Goal: Task Accomplishment & Management: Complete application form

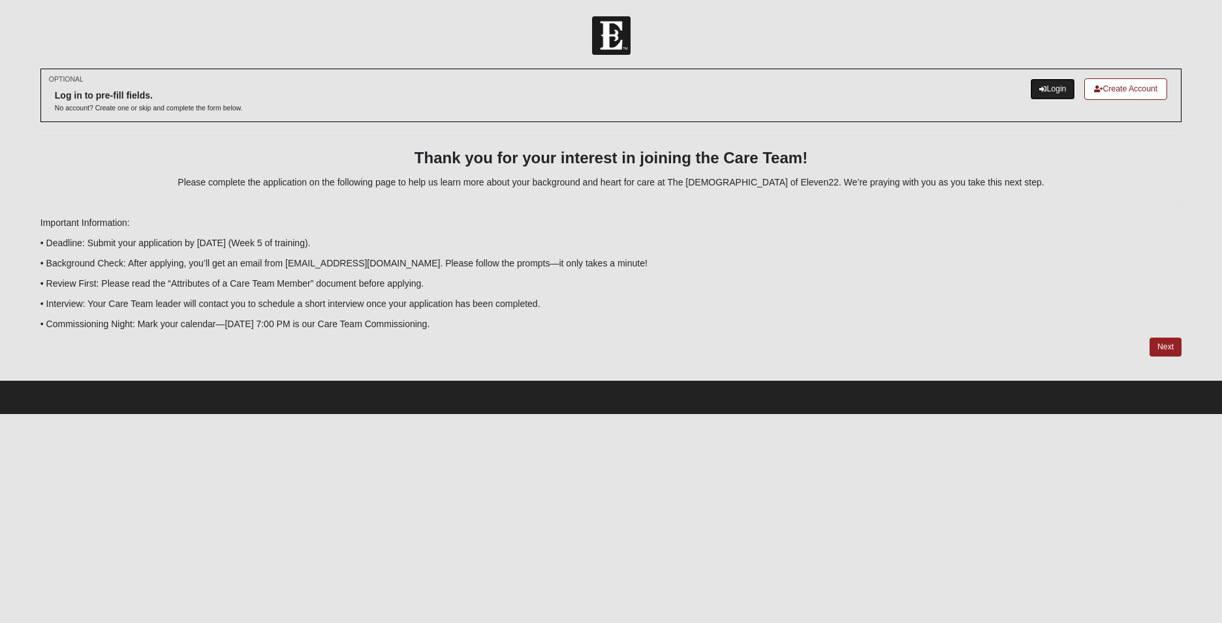
click at [1053, 84] on link "Login" at bounding box center [1052, 89] width 45 height 22
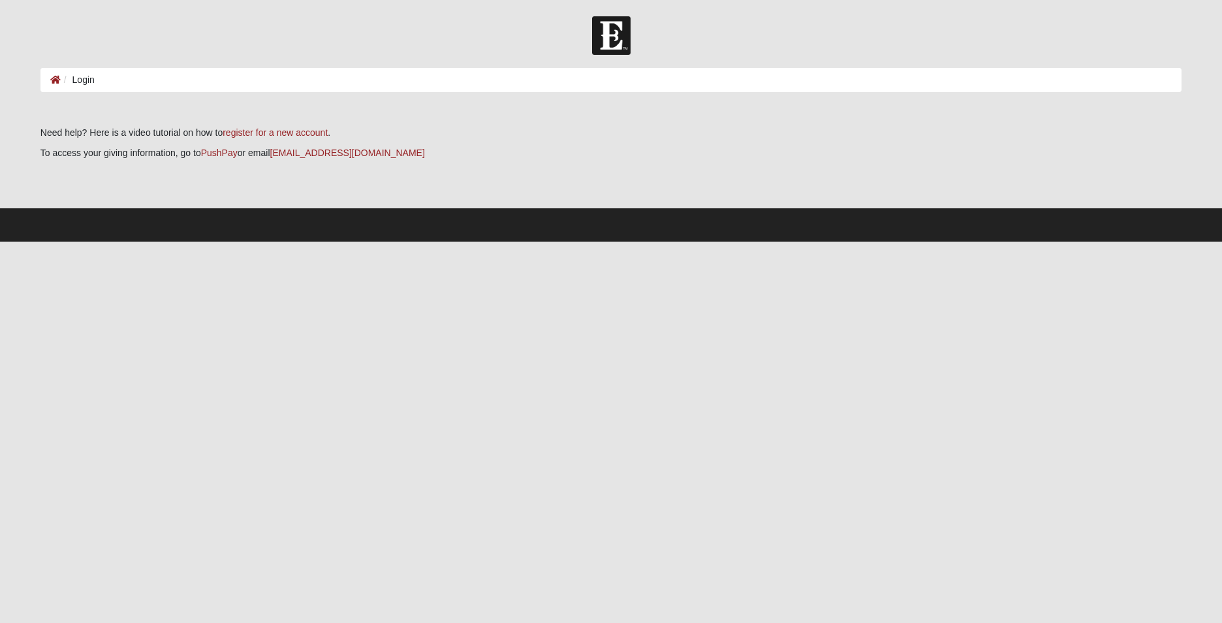
click at [99, 78] on ol "Login" at bounding box center [610, 80] width 1141 height 24
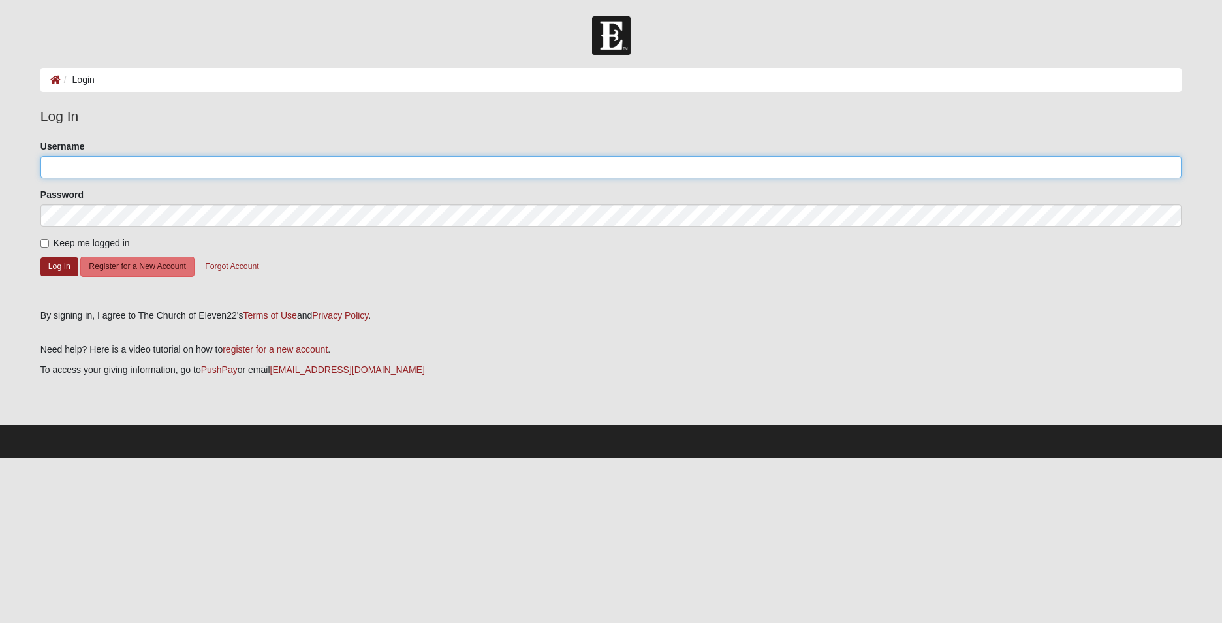
click at [57, 158] on input "Username" at bounding box center [610, 167] width 1141 height 22
type input "robin_rivell311"
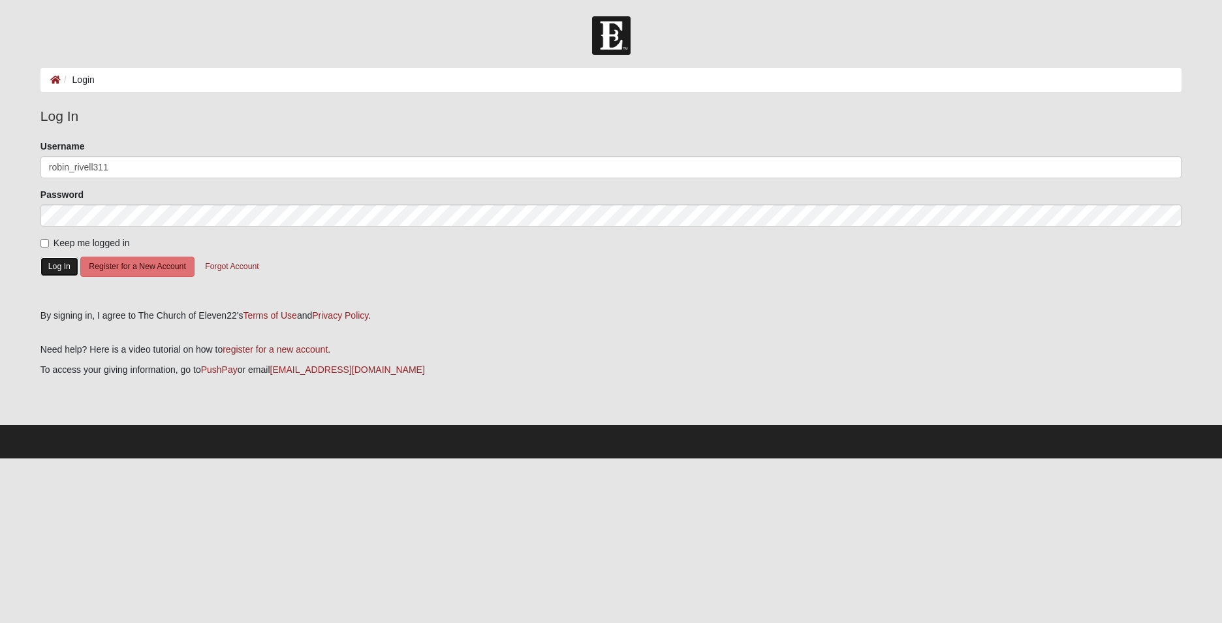
click at [59, 268] on button "Log In" at bounding box center [59, 266] width 38 height 19
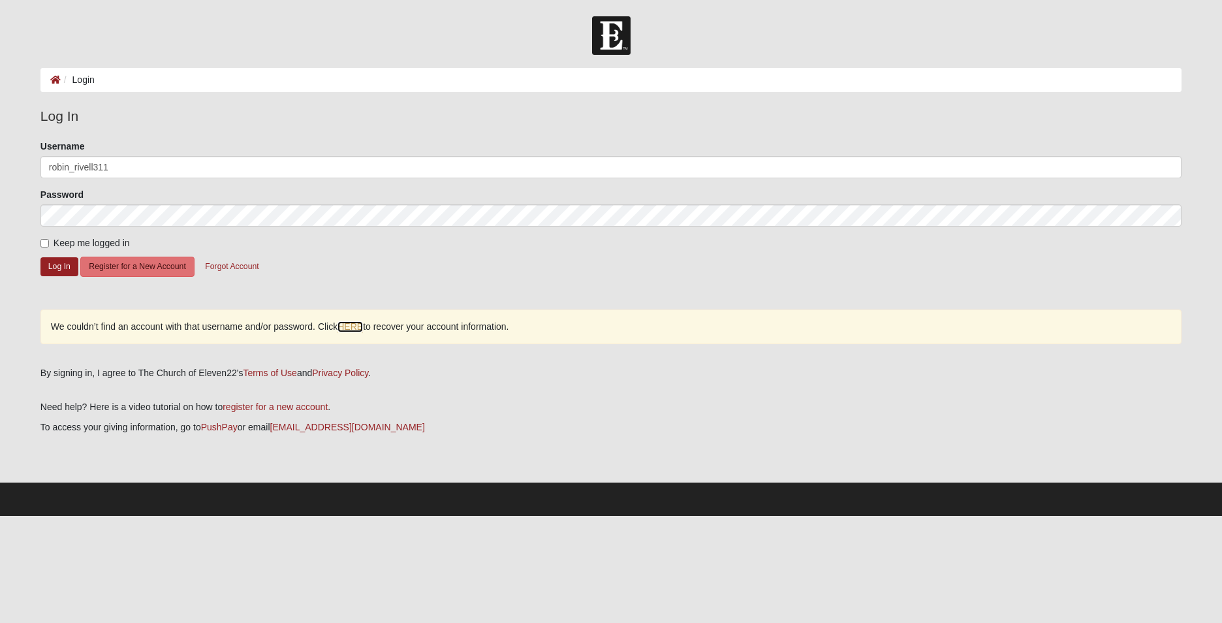
click at [355, 326] on link "HERE" at bounding box center [349, 326] width 25 height 11
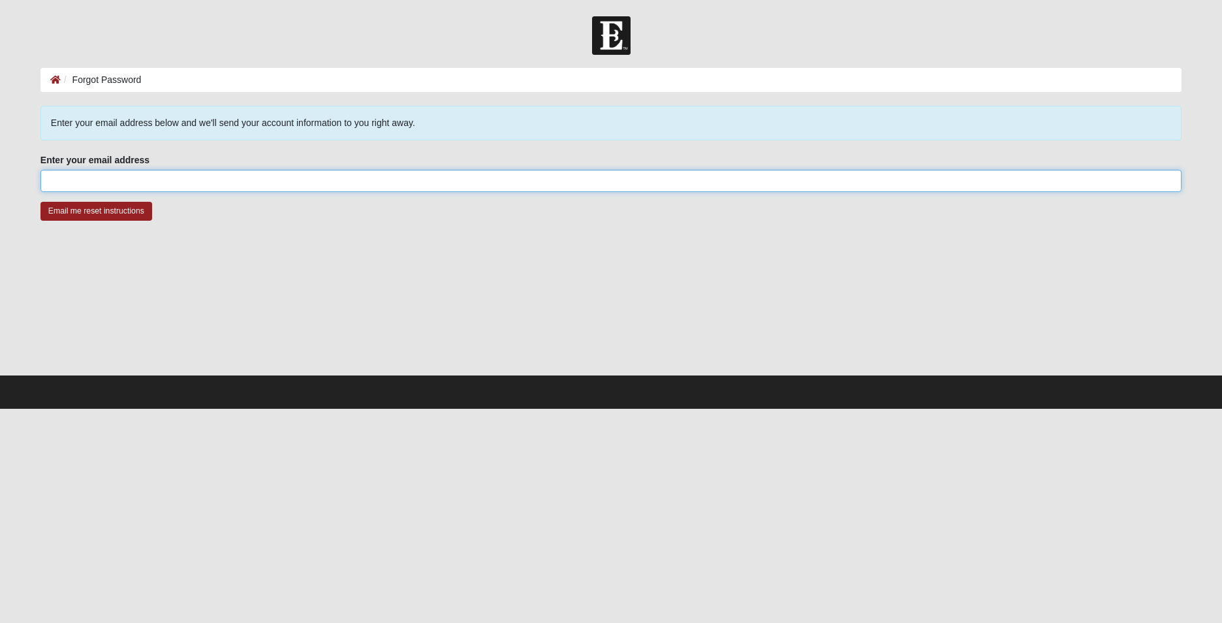
click at [128, 176] on input "Enter your email address" at bounding box center [610, 181] width 1141 height 22
type input "robin_rivell311@yahoo.com"
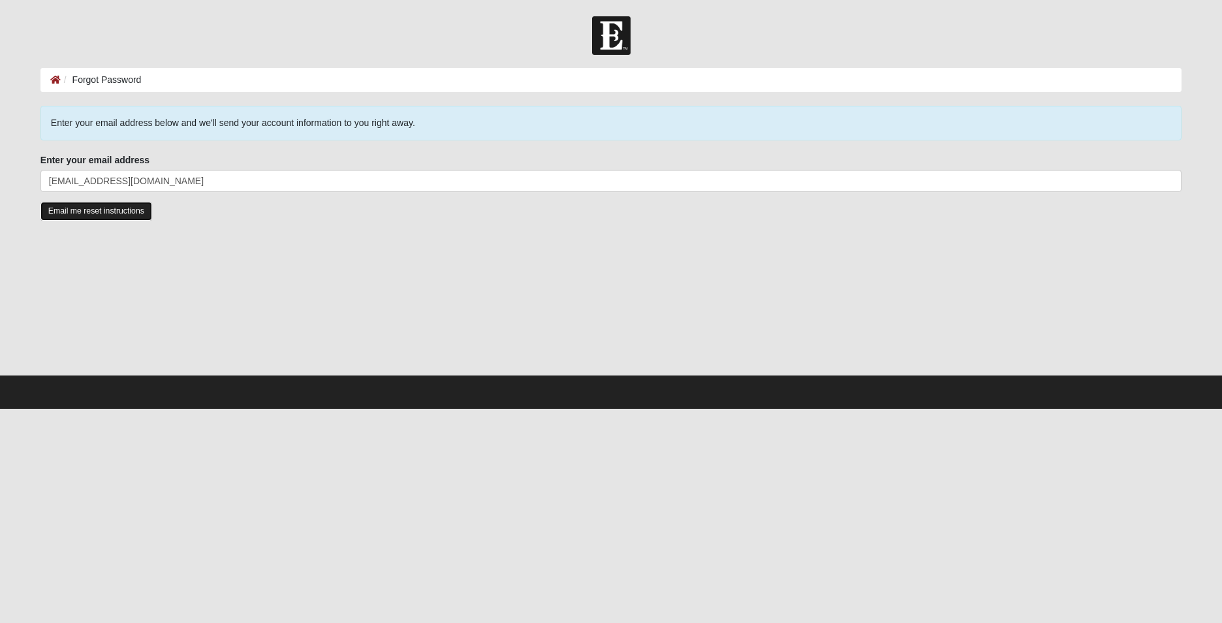
click at [121, 217] on input "Email me reset instructions" at bounding box center [96, 211] width 112 height 19
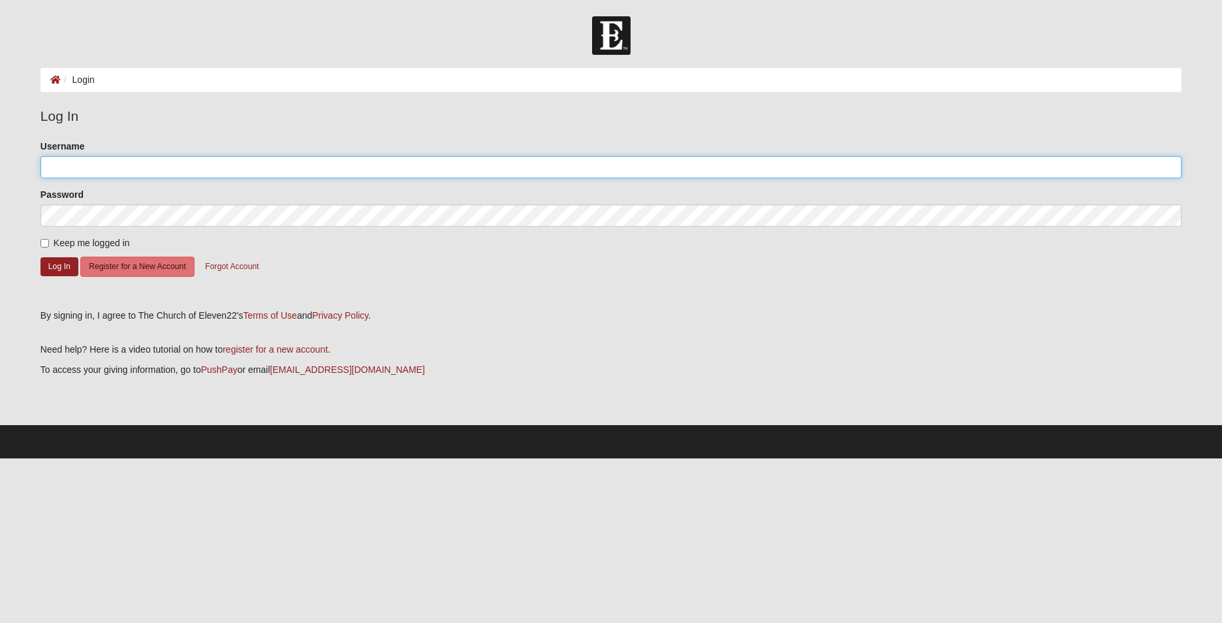
click at [51, 163] on input "Username" at bounding box center [610, 167] width 1141 height 22
type input "Robin_rivell311"
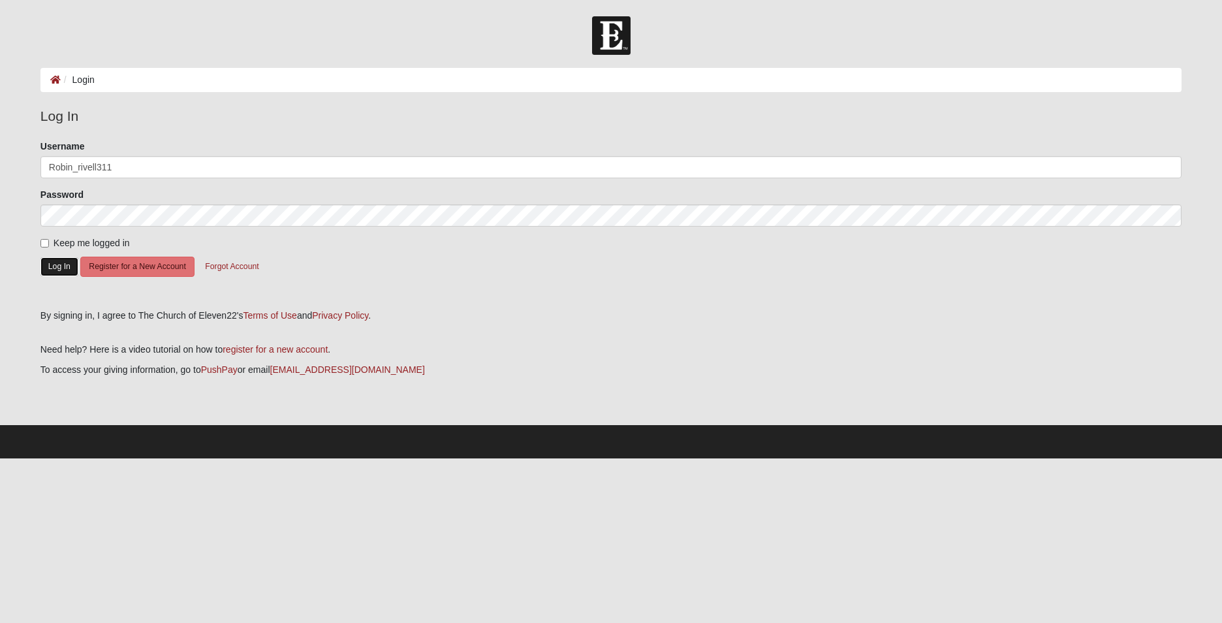
click at [59, 266] on button "Log In" at bounding box center [59, 266] width 38 height 19
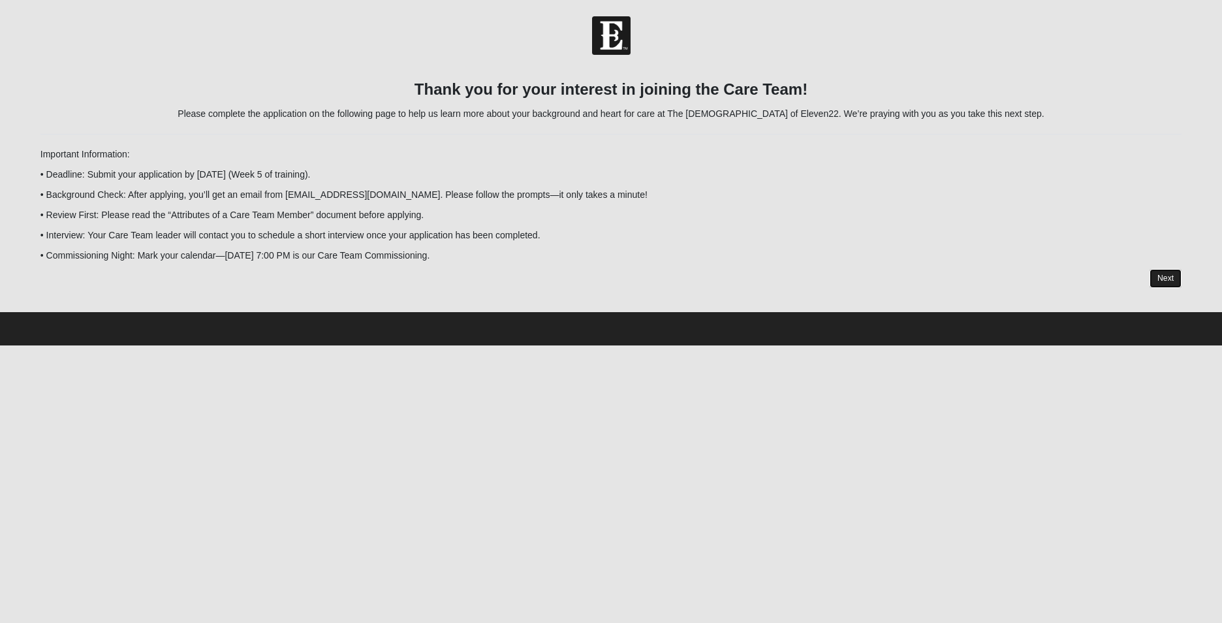
click at [1170, 276] on link "Next" at bounding box center [1165, 278] width 32 height 19
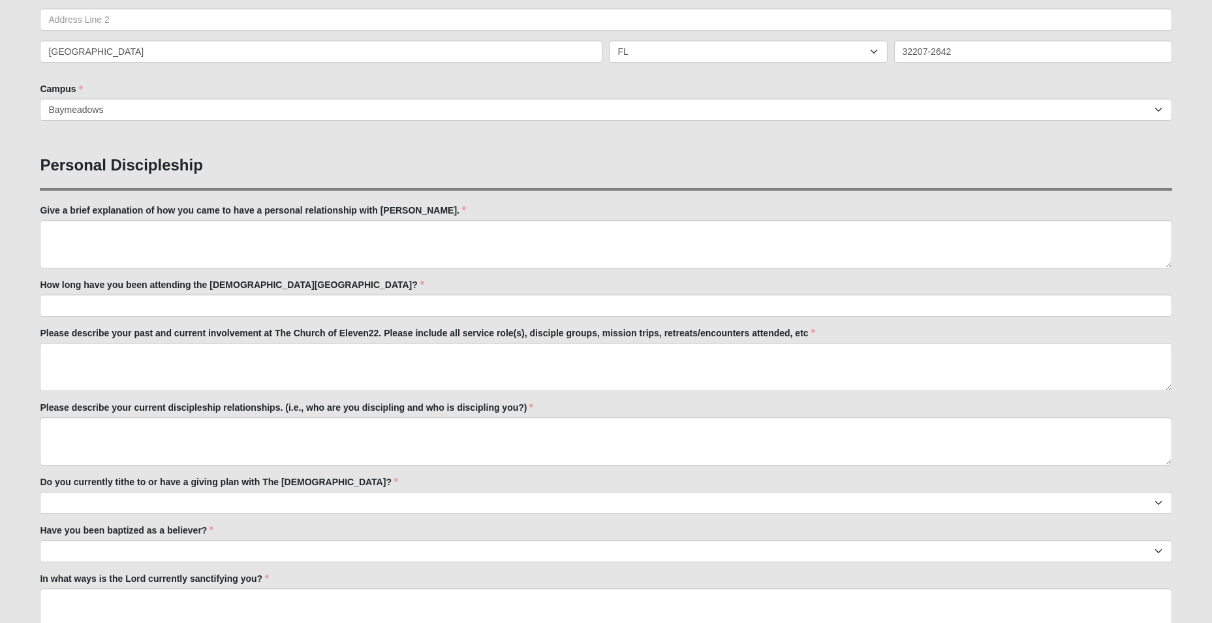
scroll to position [392, 0]
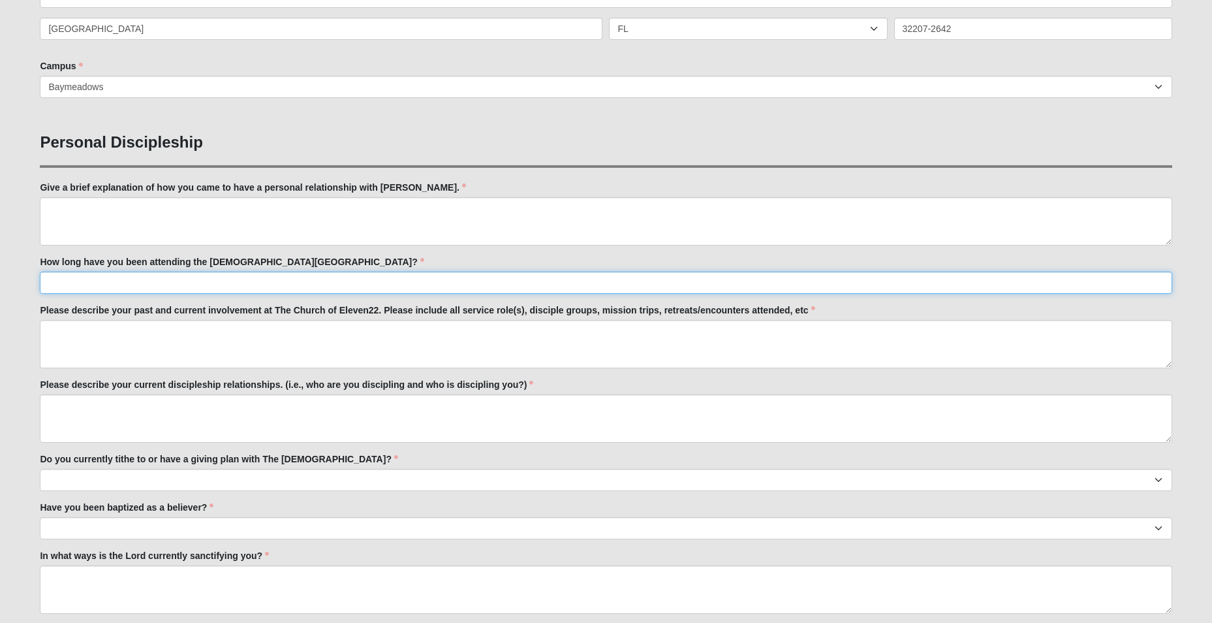
click at [68, 286] on input "How long have you been attending the Church of Eleven22?" at bounding box center [606, 283] width 1132 height 22
type input "10 yrs."
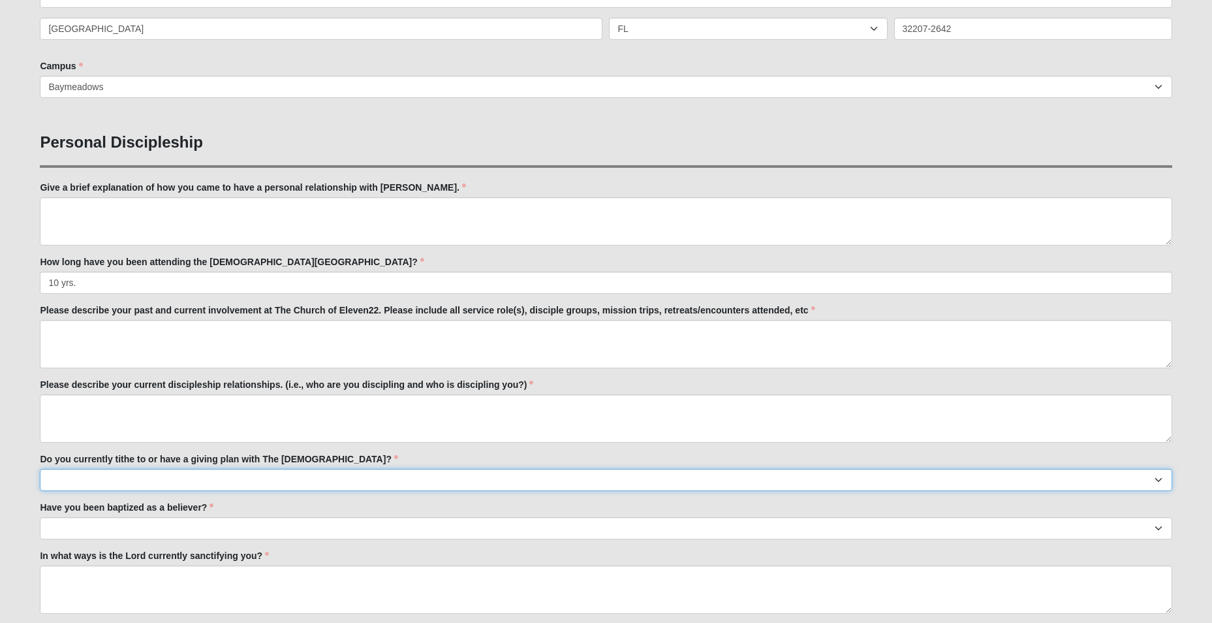
click at [106, 472] on select "No Yes" at bounding box center [606, 480] width 1132 height 22
select select "True"
click at [40, 469] on select "No Yes" at bounding box center [606, 480] width 1132 height 22
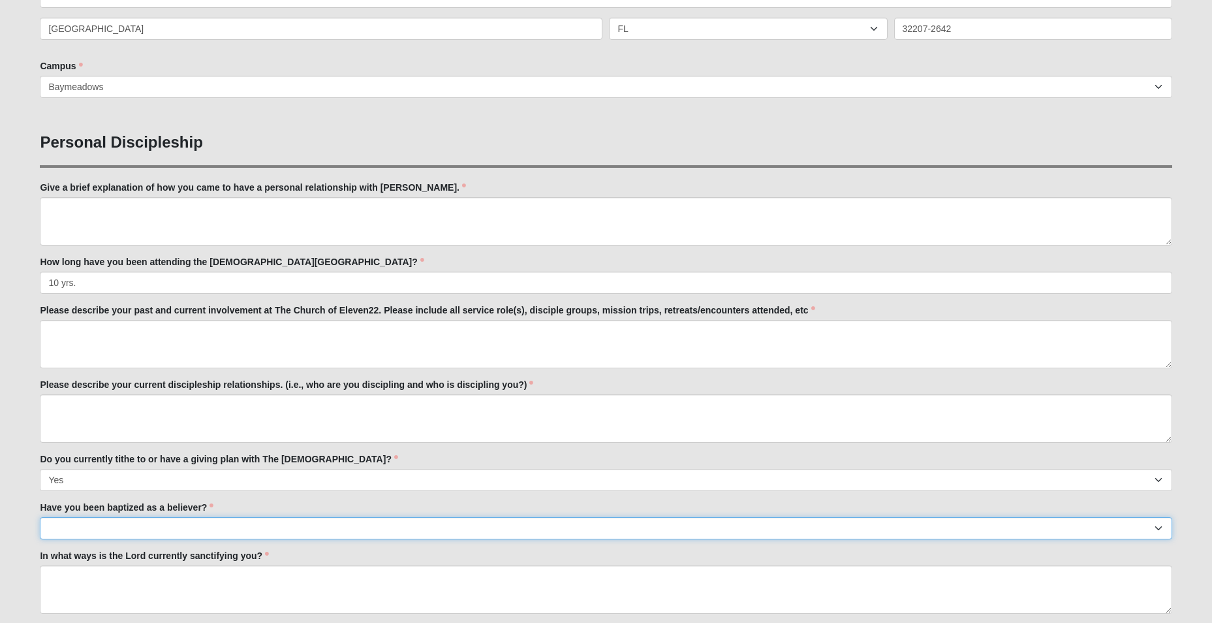
click at [89, 525] on select "No Yes" at bounding box center [606, 528] width 1132 height 22
select select "True"
click at [40, 517] on select "No Yes" at bounding box center [606, 528] width 1132 height 22
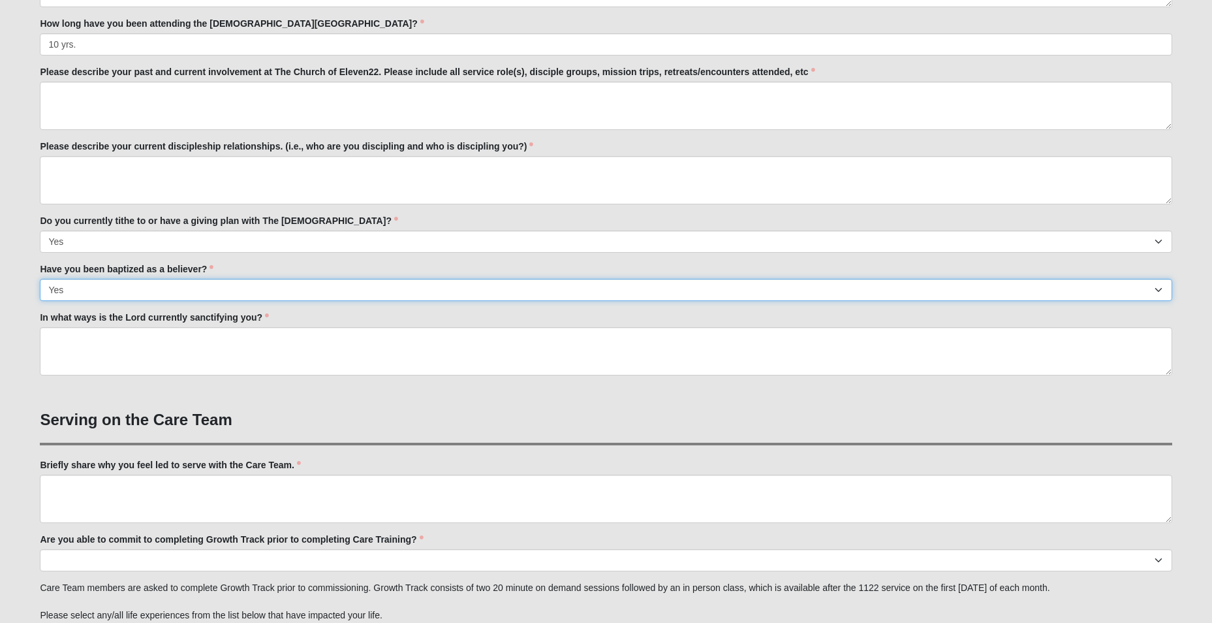
scroll to position [653, 0]
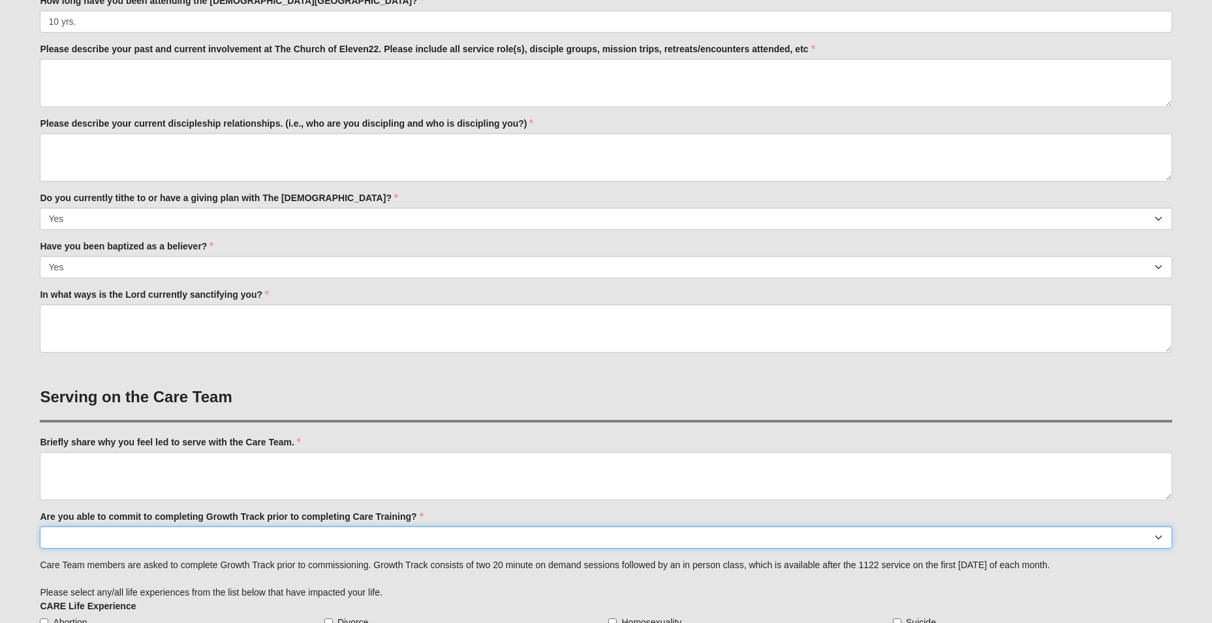
click at [54, 529] on select "Yes No Already Completed" at bounding box center [606, 537] width 1132 height 22
select select "No"
click at [40, 526] on select "Yes No Already Completed" at bounding box center [606, 537] width 1132 height 22
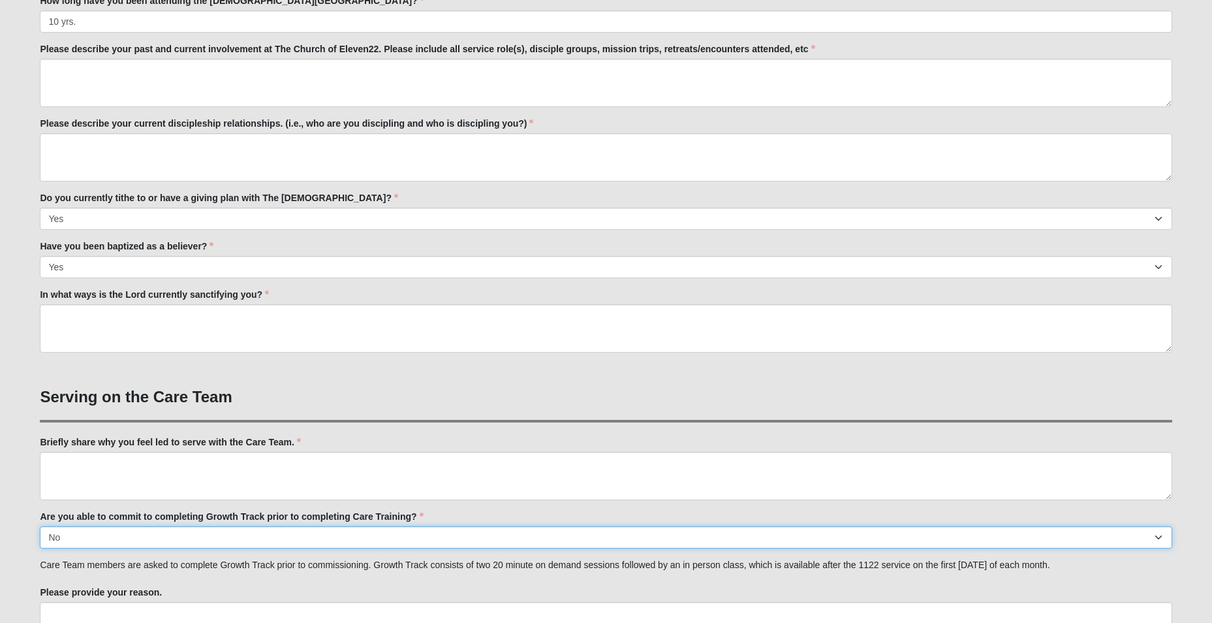
click at [76, 539] on select "Yes No Already Completed" at bounding box center [606, 537] width 1132 height 22
select select "Already Completed"
click at [40, 526] on select "Yes No Already Completed" at bounding box center [606, 537] width 1132 height 22
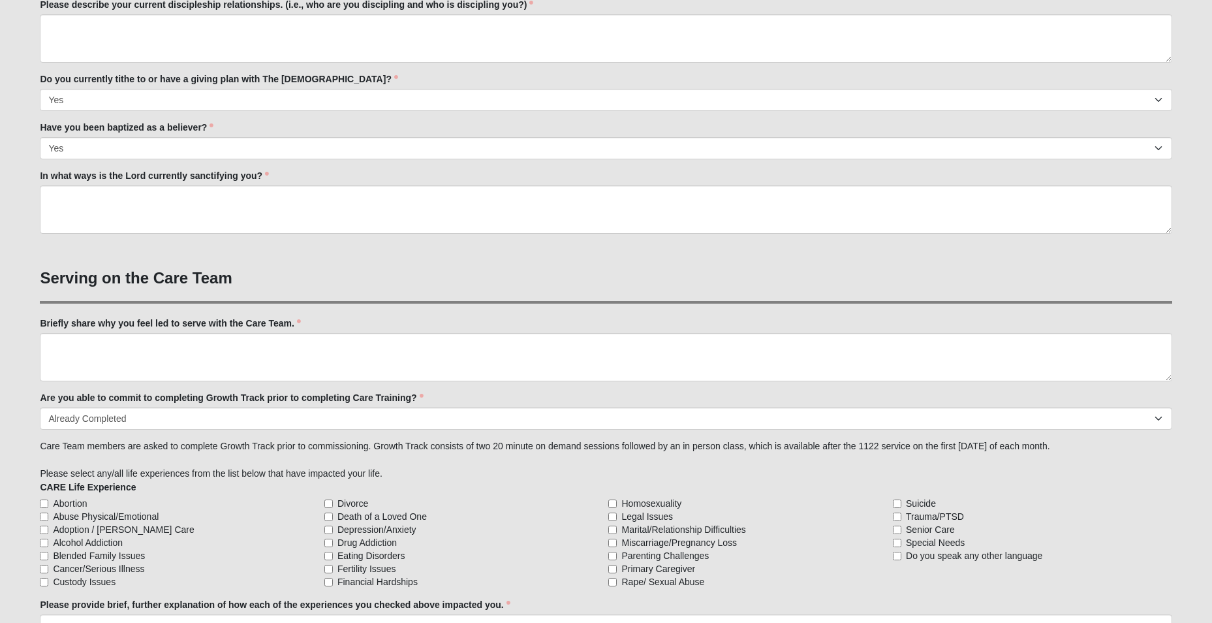
scroll to position [780, 0]
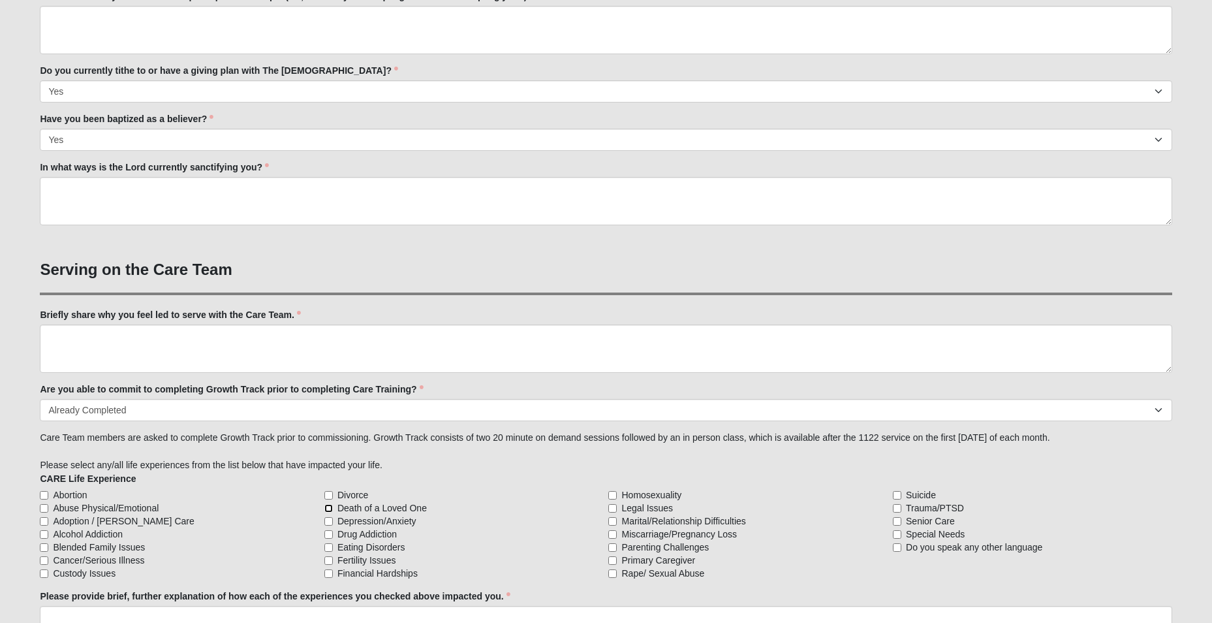
click at [326, 508] on input "Death of a Loved One" at bounding box center [328, 508] width 8 height 8
checkbox input "true"
click at [615, 559] on input "Primary Caregiver" at bounding box center [612, 560] width 8 height 8
checkbox input "true"
click at [614, 548] on input "Parenting Challenges" at bounding box center [612, 547] width 8 height 8
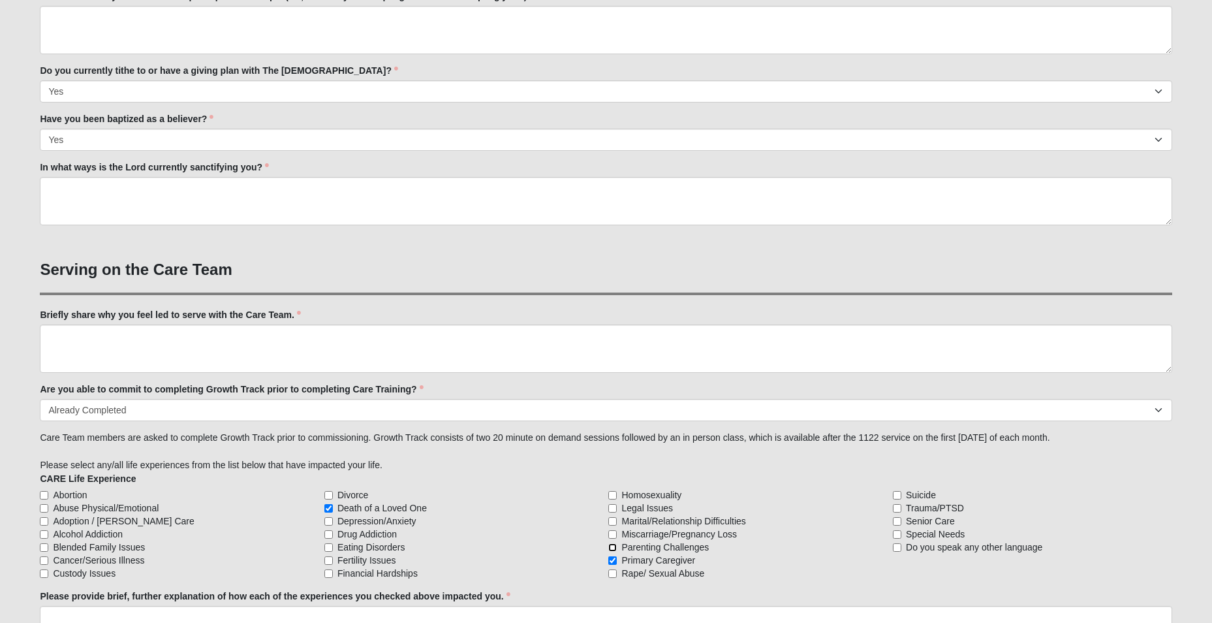
checkbox input "true"
click at [898, 519] on input "Senior Care" at bounding box center [897, 521] width 8 height 8
checkbox input "true"
click at [611, 519] on input "Marital/Relationship Difficulties" at bounding box center [612, 521] width 8 height 8
checkbox input "true"
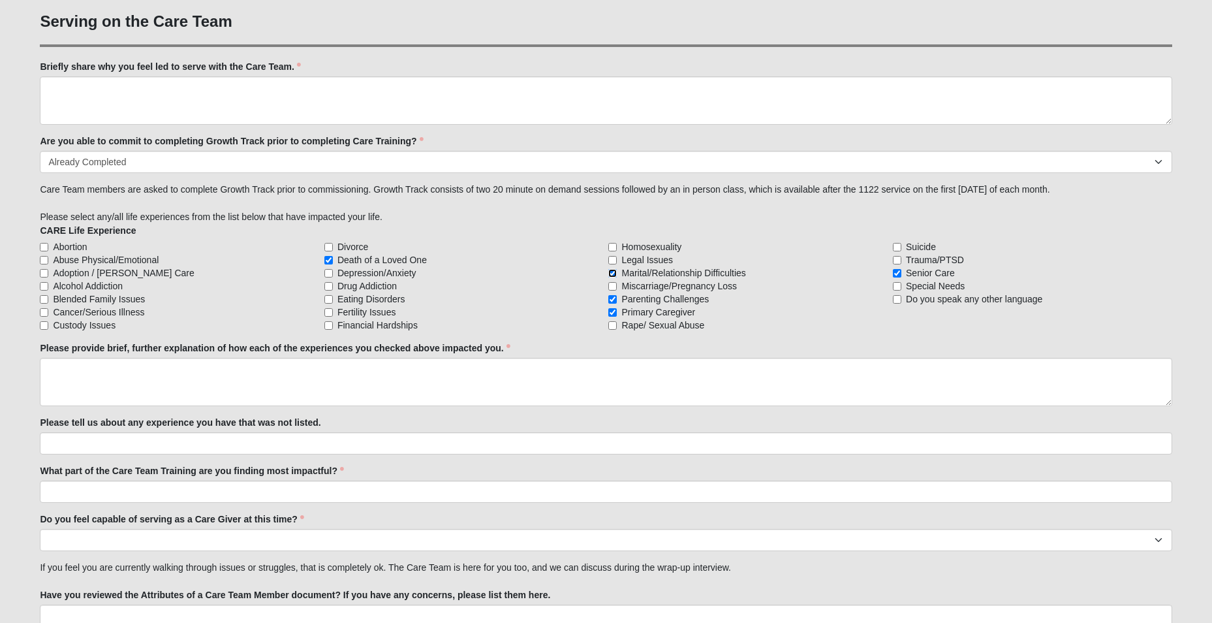
scroll to position [1041, 0]
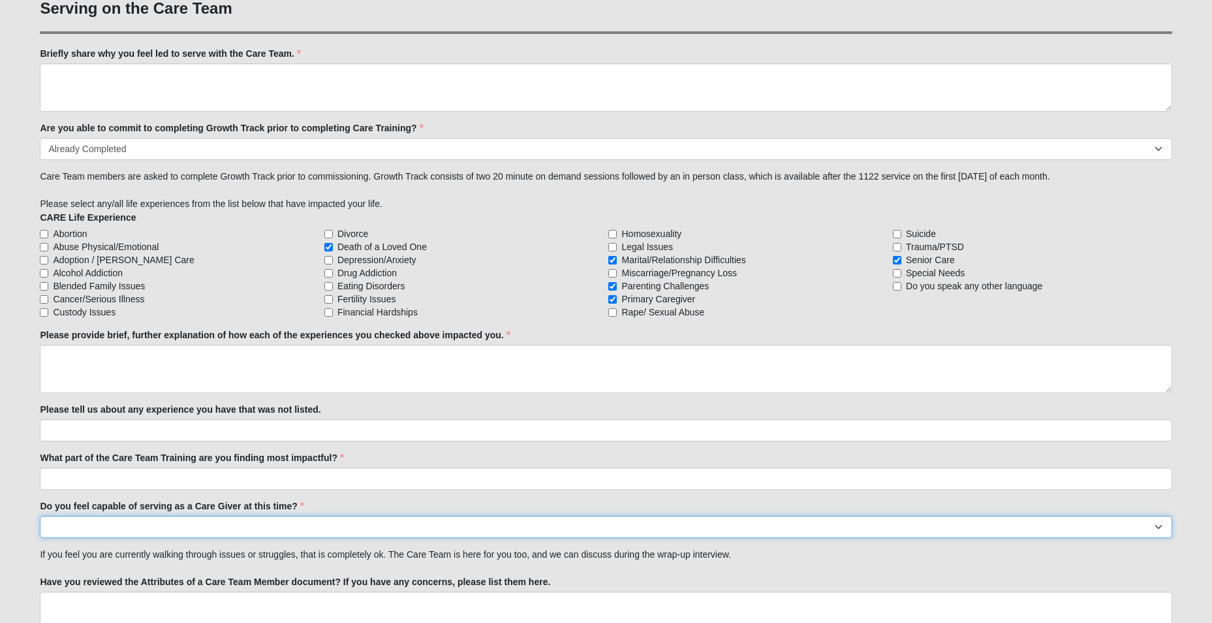
click at [67, 523] on select "No Yes" at bounding box center [606, 527] width 1132 height 22
select select "True"
click at [40, 516] on select "No Yes" at bounding box center [606, 527] width 1132 height 22
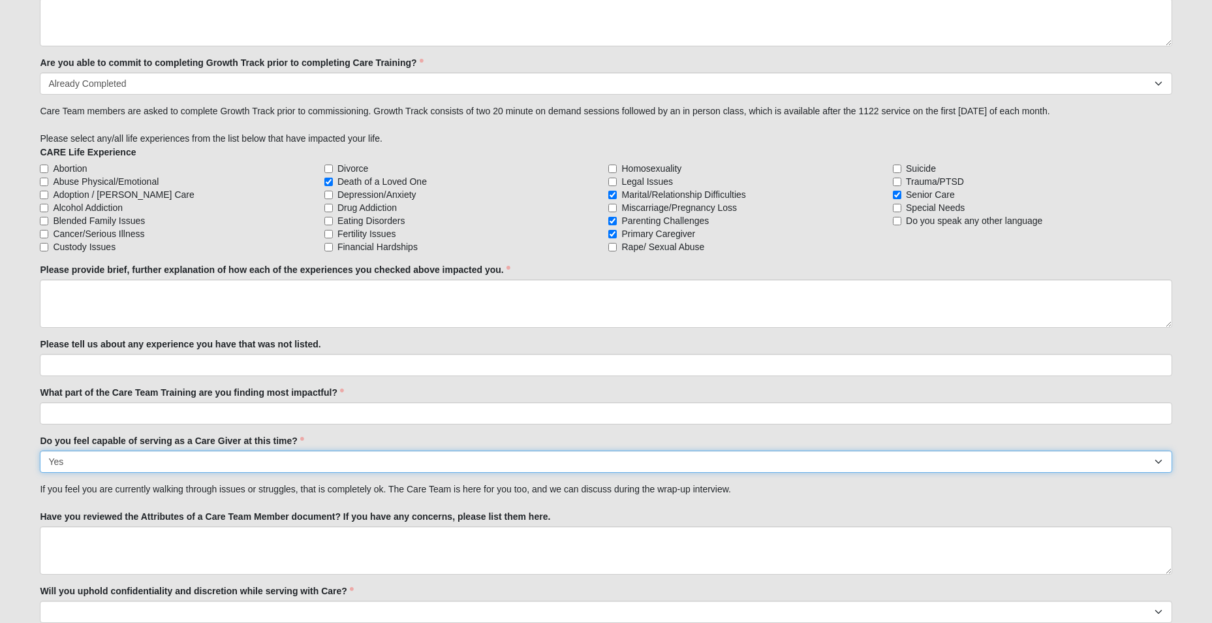
scroll to position [1172, 0]
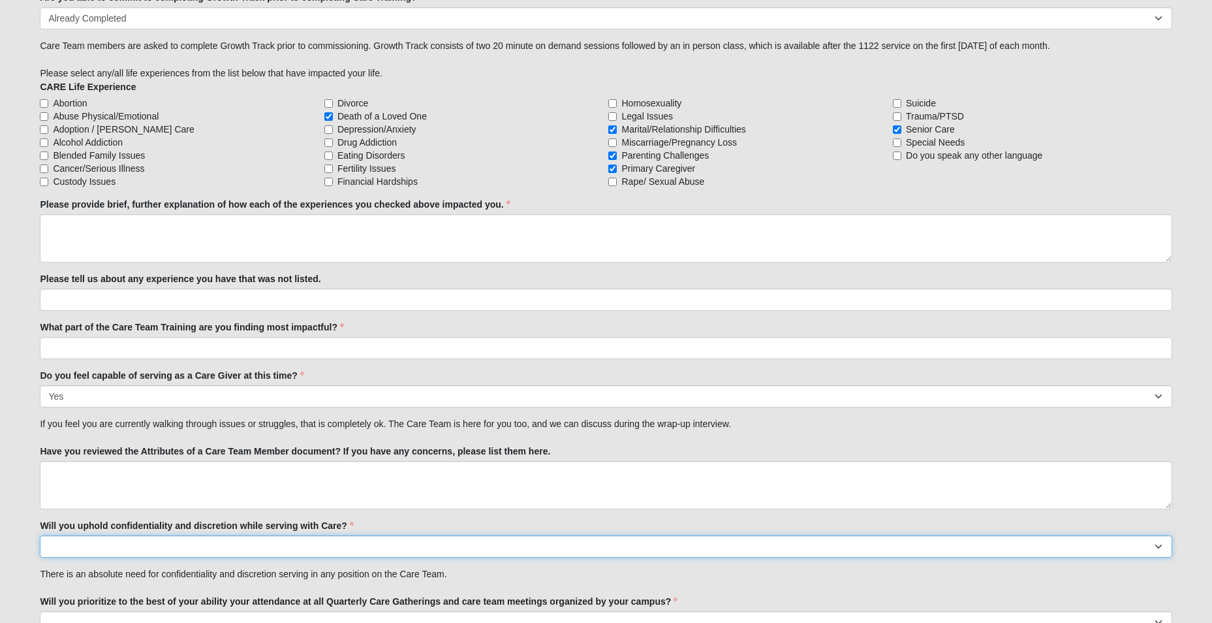
click at [102, 548] on select "No Yes" at bounding box center [606, 546] width 1132 height 22
select select "True"
click at [40, 535] on select "No Yes" at bounding box center [606, 546] width 1132 height 22
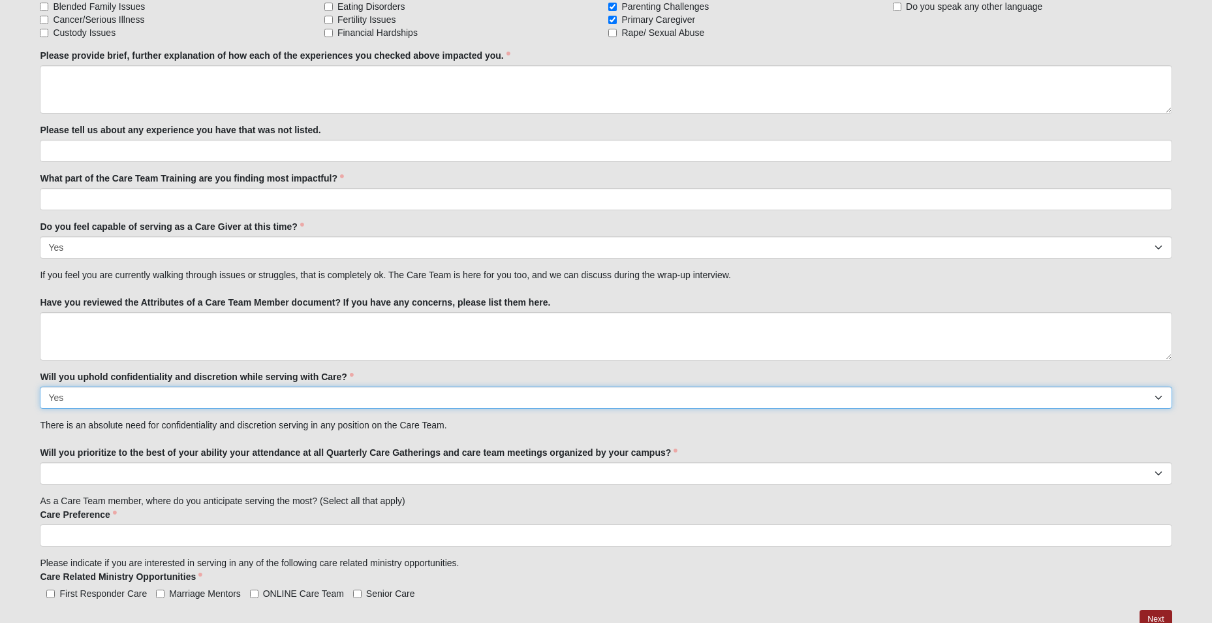
scroll to position [1367, 0]
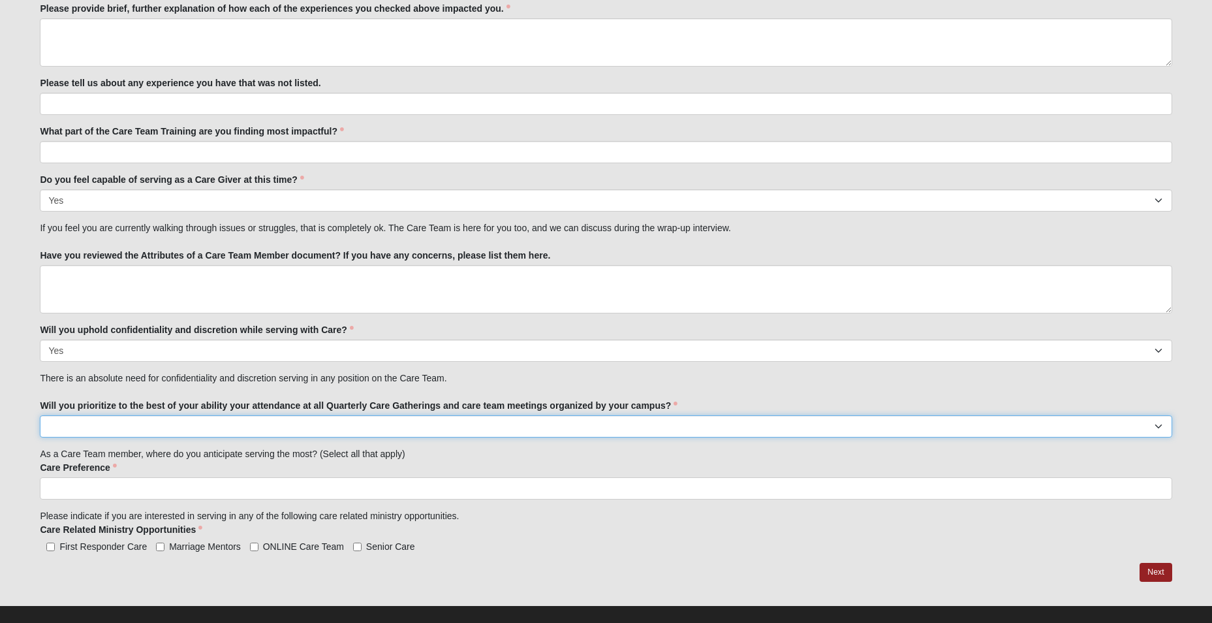
click at [69, 425] on select "No Yes" at bounding box center [606, 426] width 1132 height 22
select select "True"
click at [40, 415] on select "No Yes" at bounding box center [606, 426] width 1132 height 22
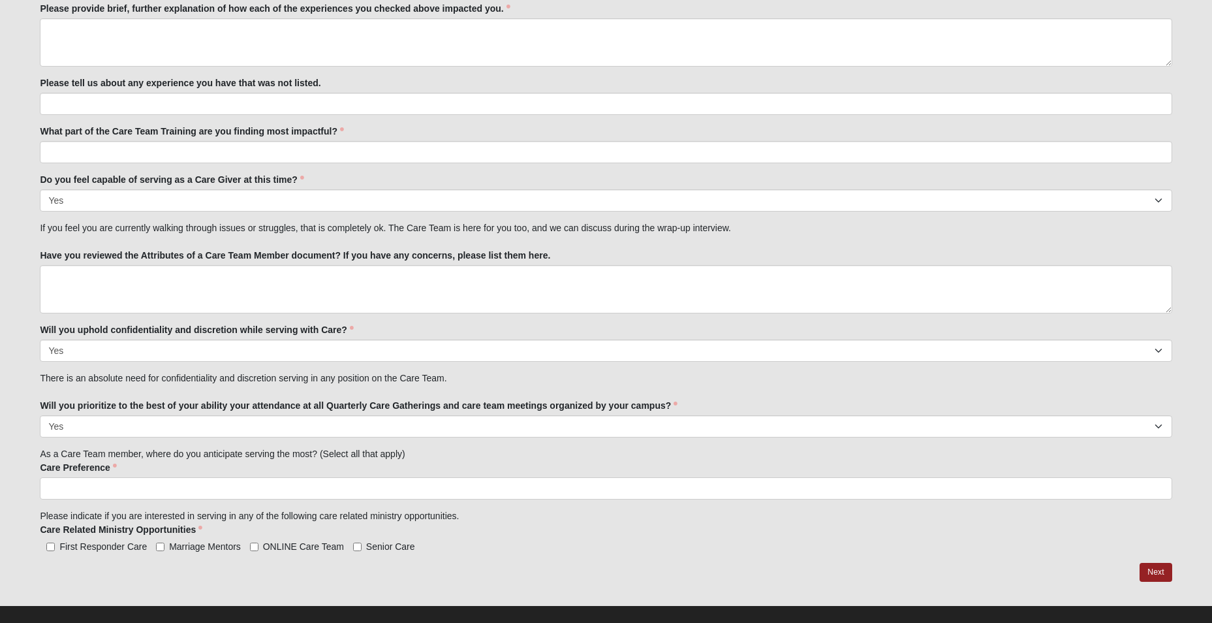
click at [117, 491] on input "search" at bounding box center [96, 488] width 112 height 21
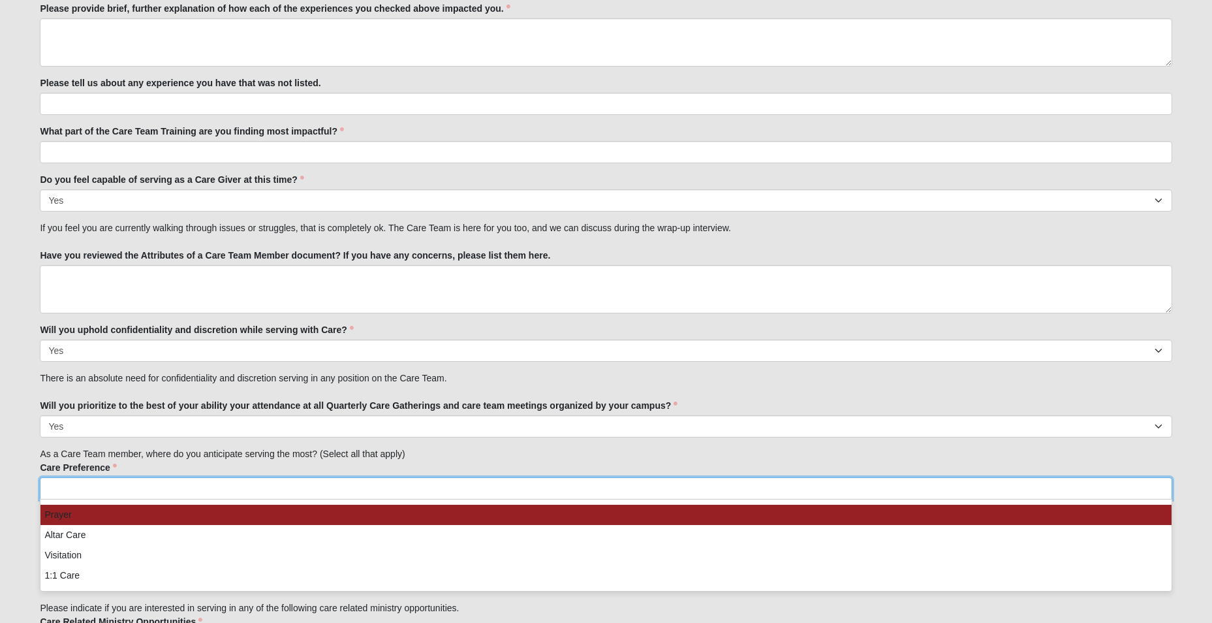
click at [95, 521] on li "Prayer" at bounding box center [605, 515] width 1131 height 20
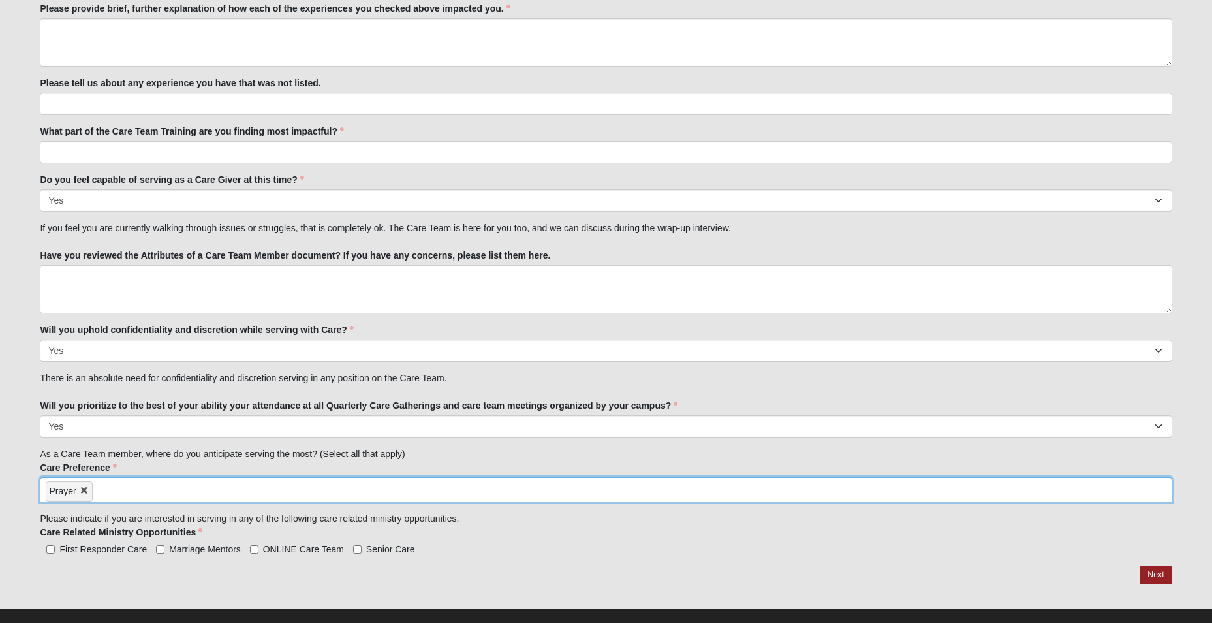
click at [110, 490] on input "search" at bounding box center [149, 488] width 112 height 21
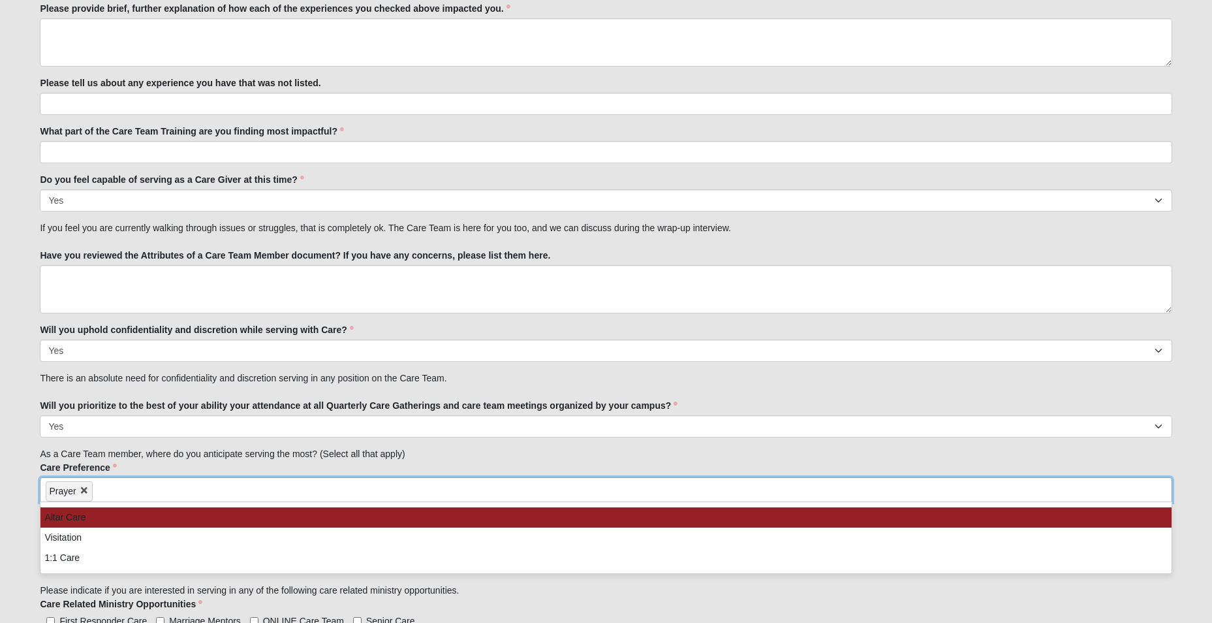
click at [95, 513] on li "Altar Care" at bounding box center [605, 517] width 1131 height 20
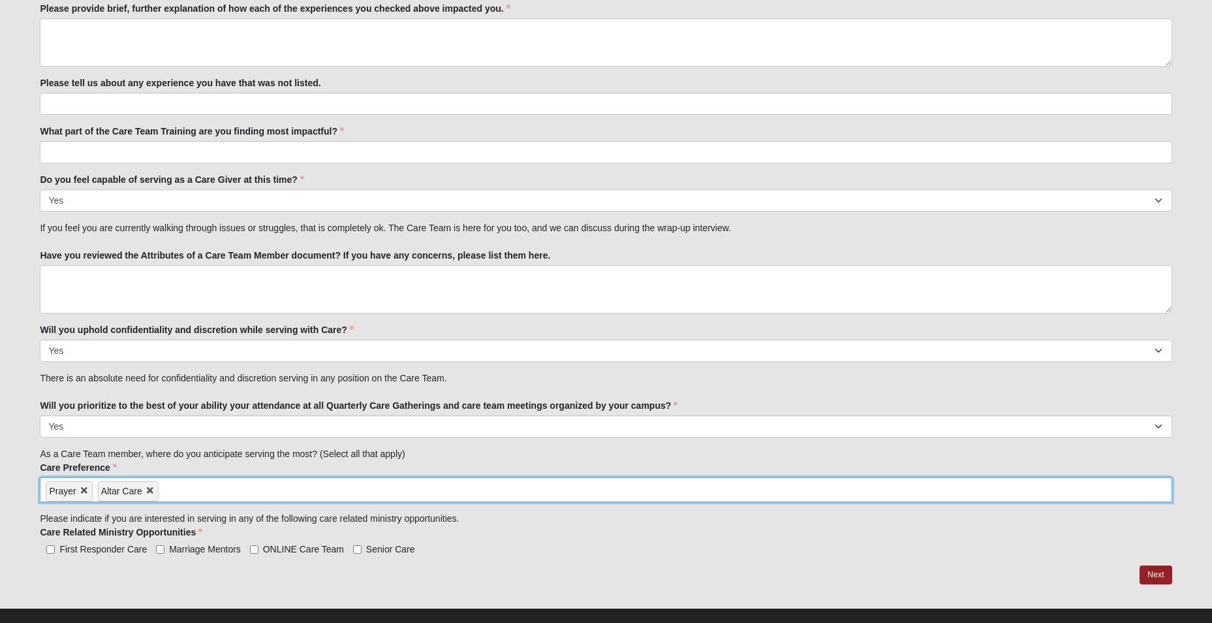
click at [174, 484] on input "search" at bounding box center [215, 488] width 112 height 21
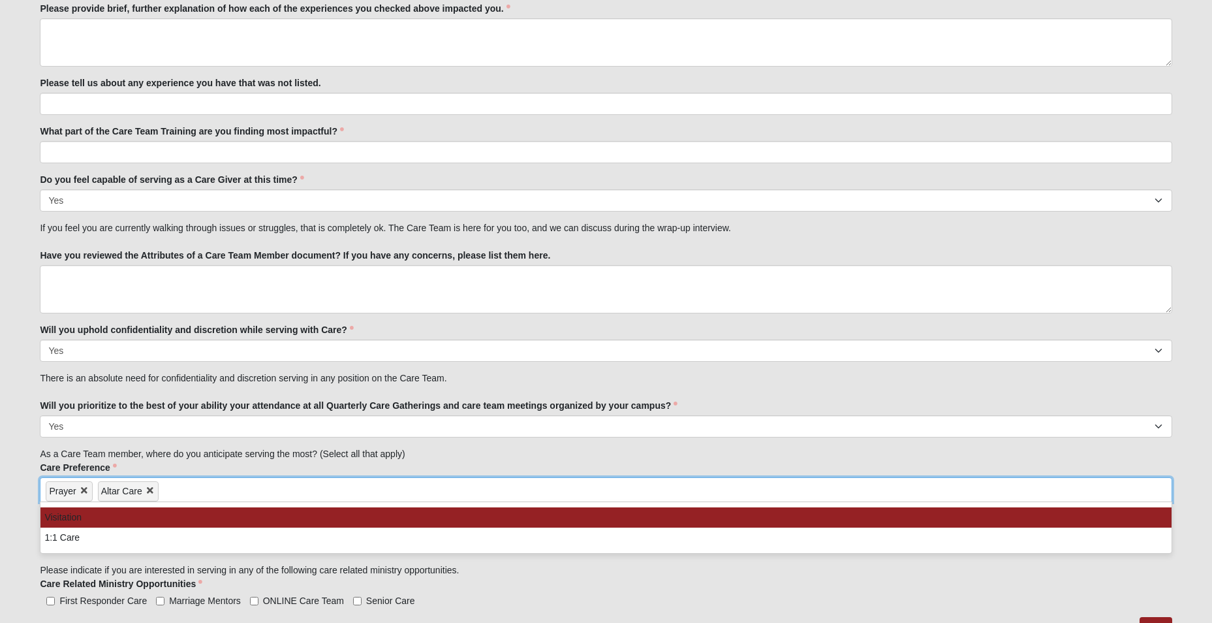
click at [136, 518] on li "Visitation" at bounding box center [605, 517] width 1131 height 20
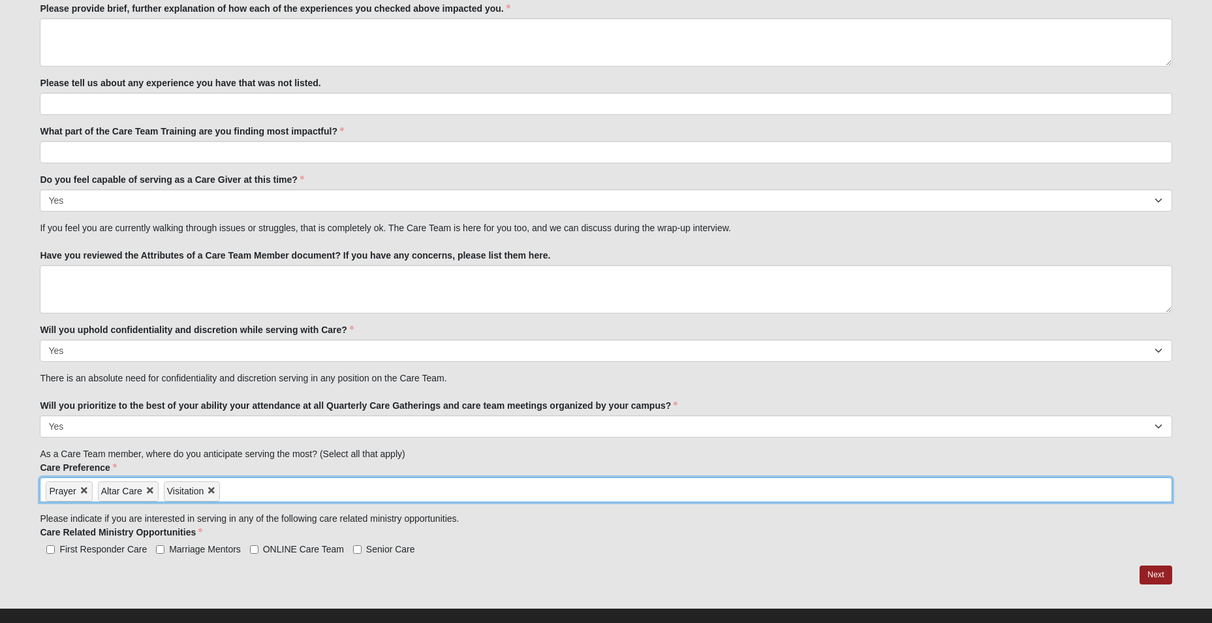
click at [228, 494] on input "search" at bounding box center [276, 488] width 112 height 21
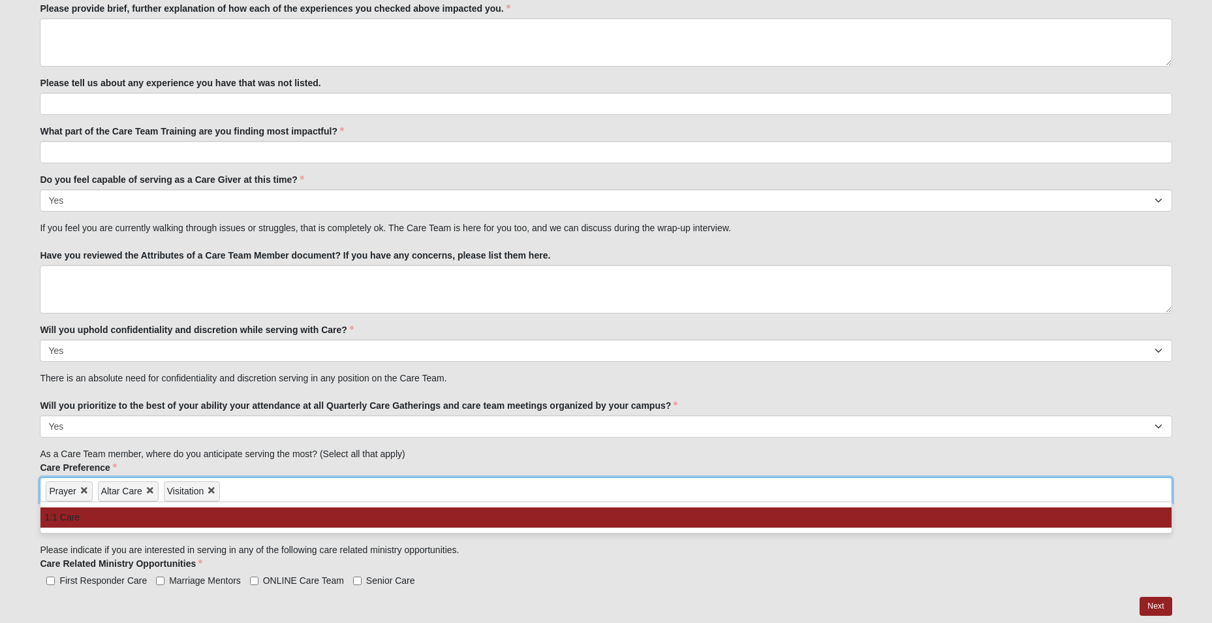
click at [193, 521] on li "1:1 Care" at bounding box center [605, 517] width 1131 height 20
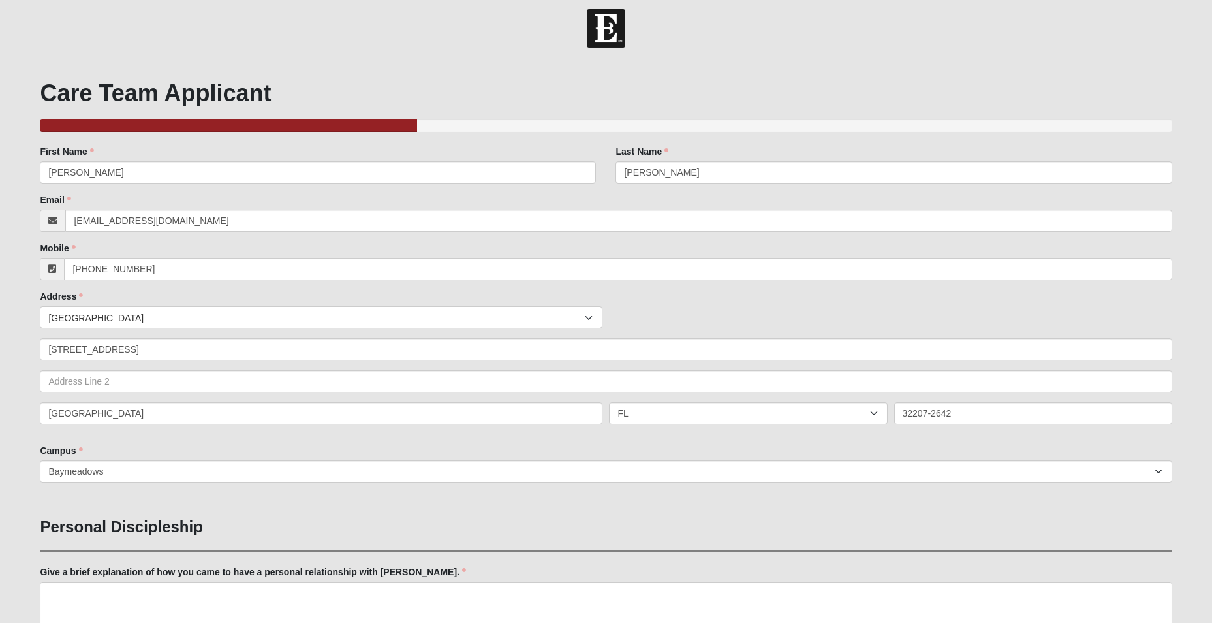
scroll to position [0, 0]
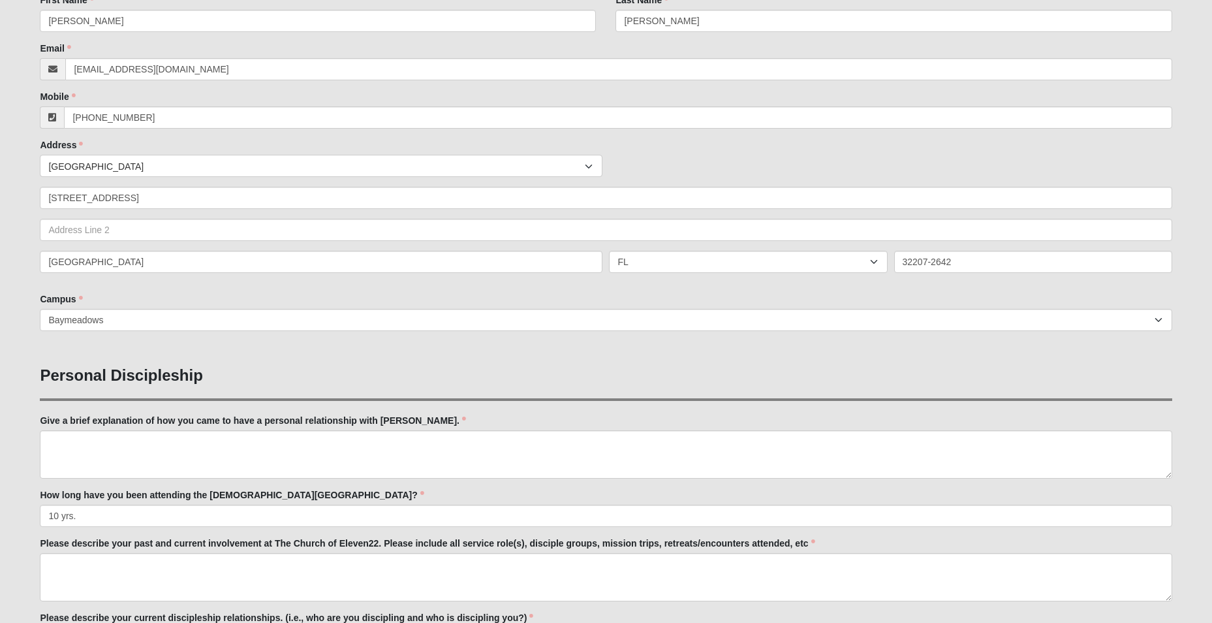
scroll to position [196, 0]
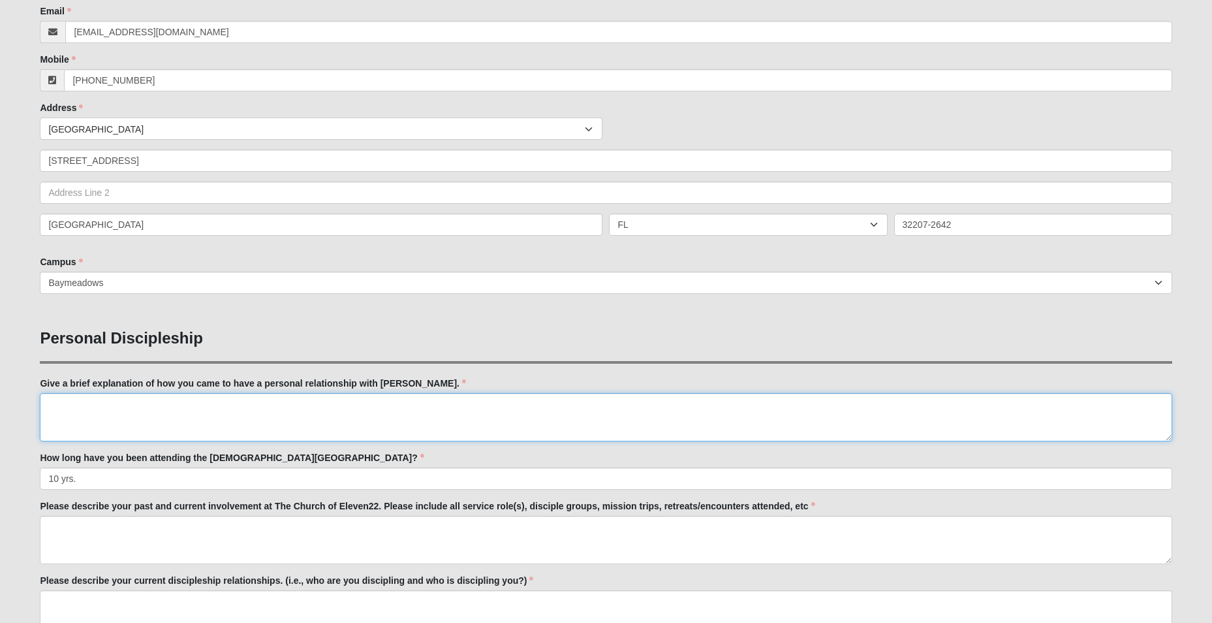
click at [57, 405] on textarea "Give a brief explanation of how you came to have a personal relationship with J…" at bounding box center [606, 417] width 1132 height 48
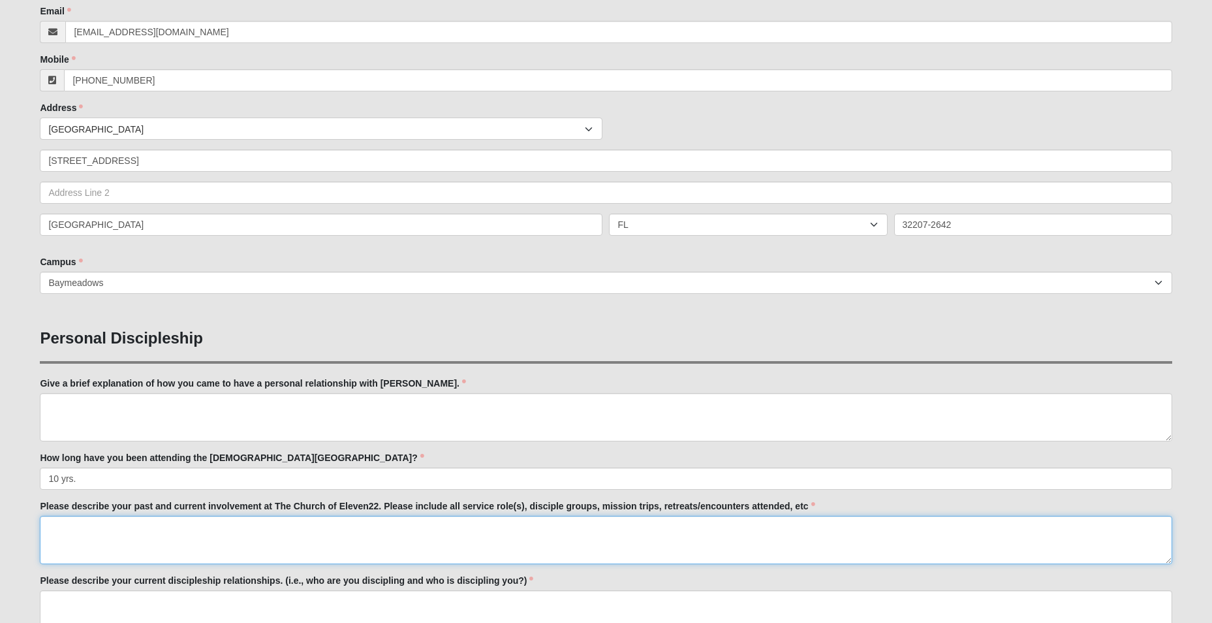
click at [58, 524] on textarea "Please describe your past and current involvement at The Church of Eleven22. Pl…" at bounding box center [606, 540] width 1132 height 48
click at [121, 527] on textarea "My current involement" at bounding box center [606, 540] width 1132 height 48
type textarea "My current involvement in Eleven 22 has been serving in Kids since 2014-2015ish…"
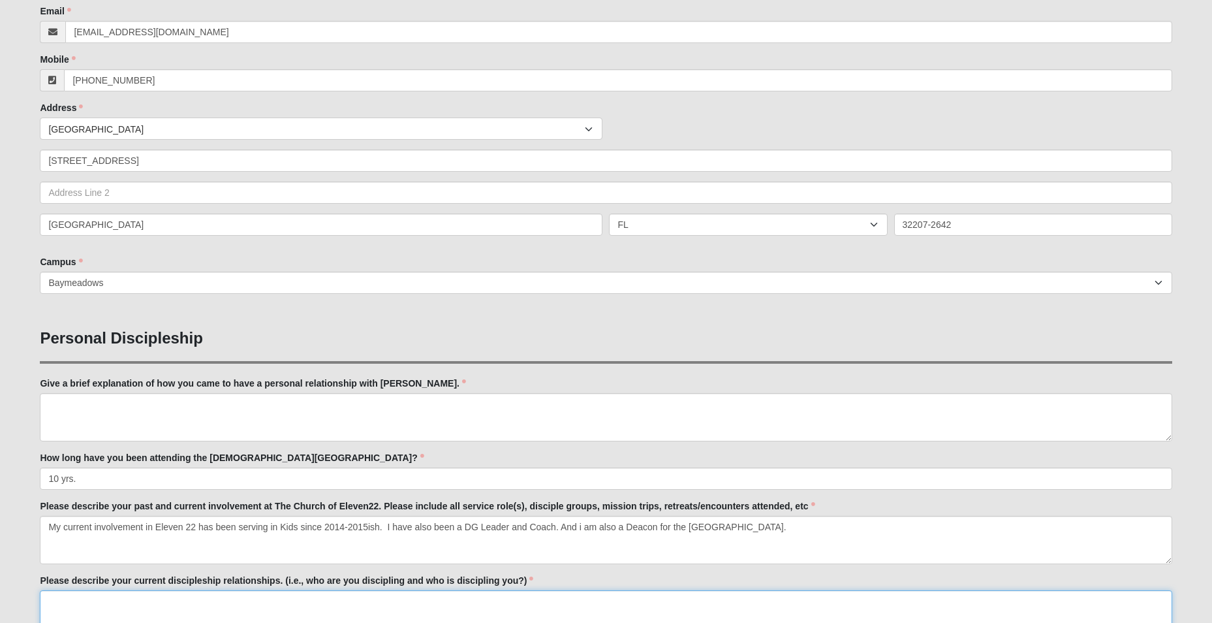
click at [70, 607] on textarea "Please describe your current discipleship relationships. (i.e., who are you dis…" at bounding box center [606, 614] width 1132 height 48
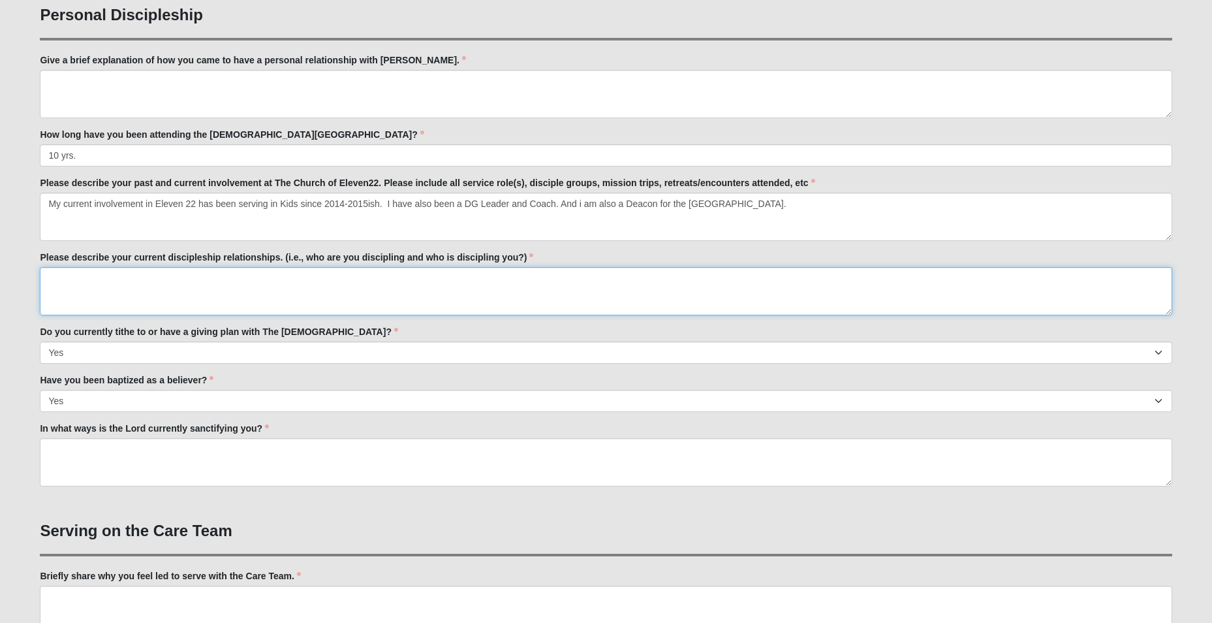
scroll to position [653, 0]
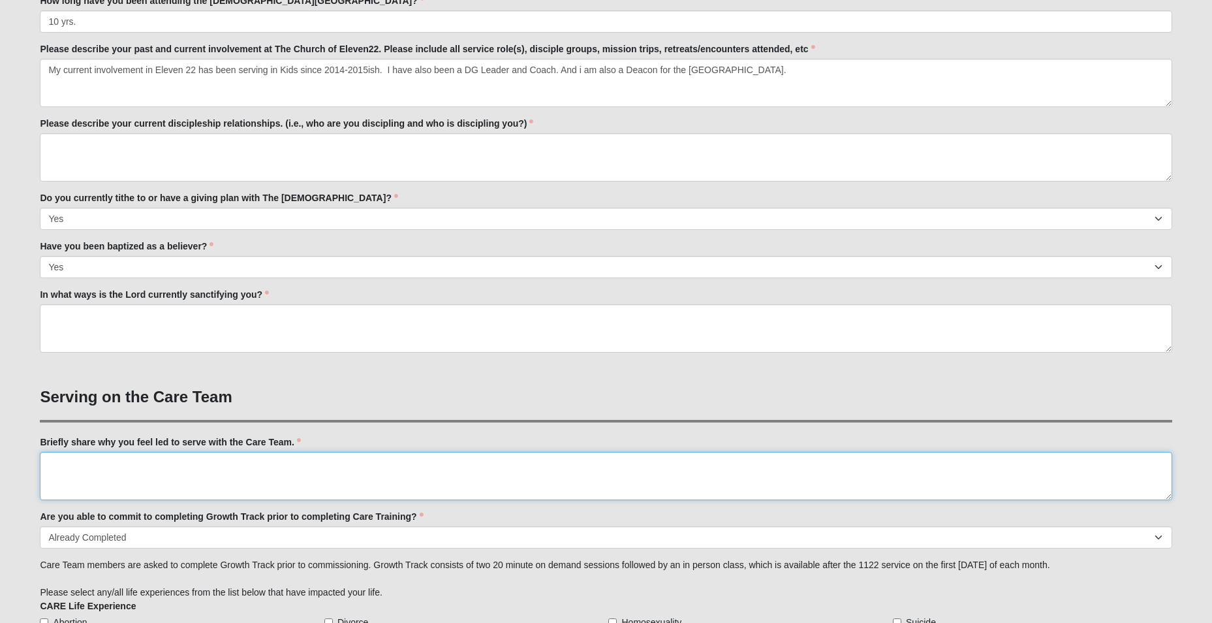
click at [52, 463] on textarea "Briefly share why you feel led to serve with the Care Team." at bounding box center [606, 476] width 1132 height 48
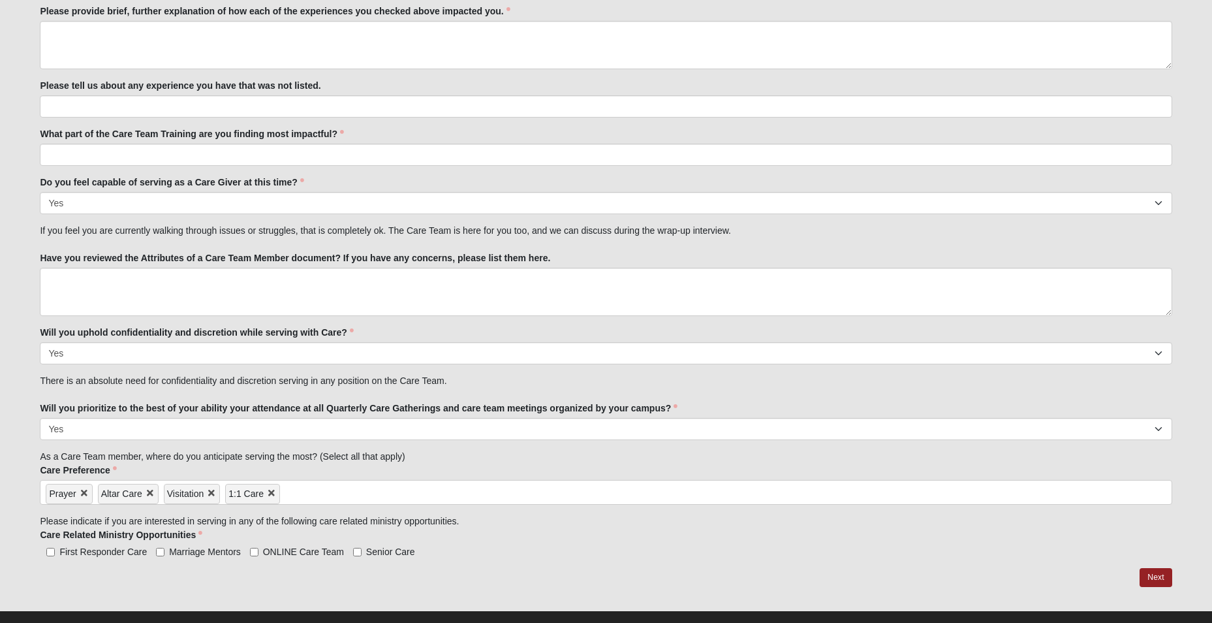
scroll to position [1386, 0]
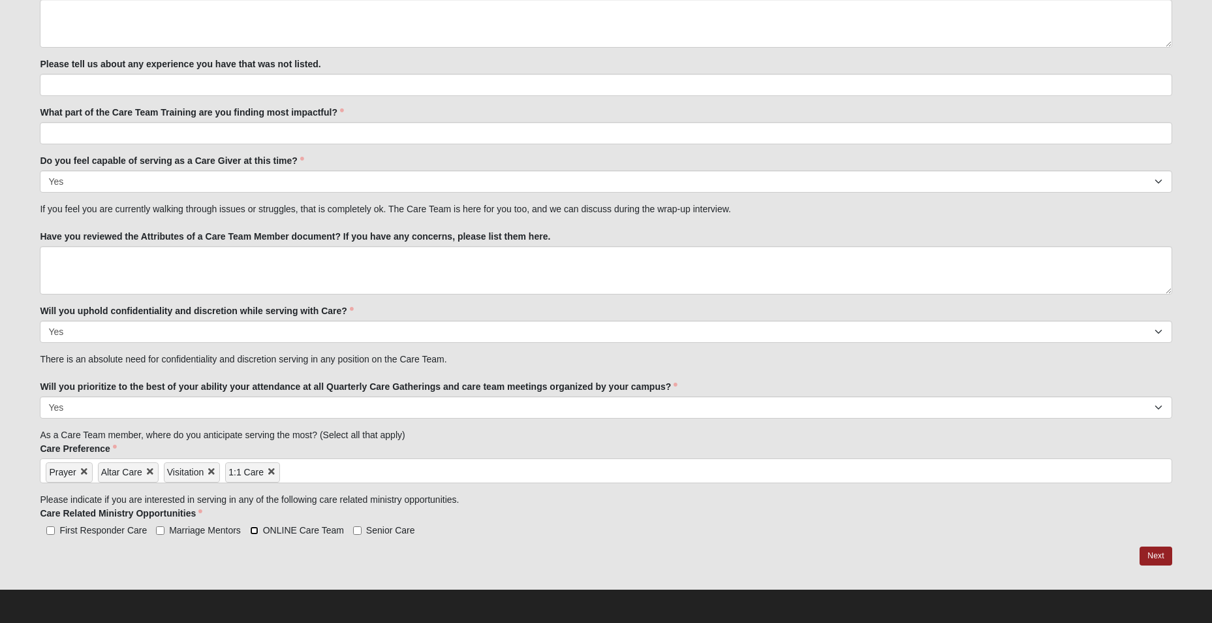
click at [255, 531] on input "ONLINE Care Team" at bounding box center [254, 530] width 8 height 8
checkbox input "true"
click at [1157, 555] on link "Next" at bounding box center [1156, 555] width 32 height 19
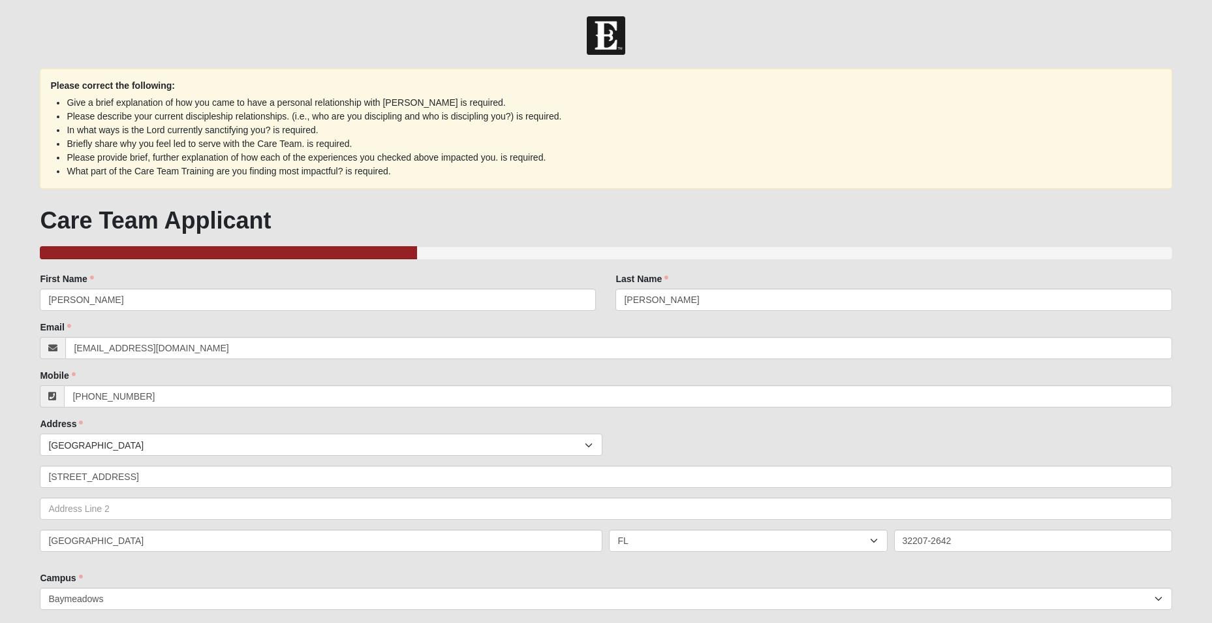
click at [608, 217] on h1 "Care Team Applicant" at bounding box center [606, 220] width 1132 height 28
